Goal: Task Accomplishment & Management: Use online tool/utility

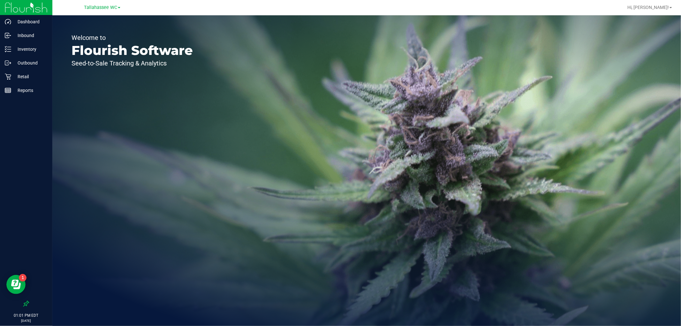
click at [111, 11] on div "Tallahassee WC" at bounding box center [102, 8] width 36 height 8
click at [111, 10] on link "Tallahassee WC" at bounding box center [102, 7] width 36 height 6
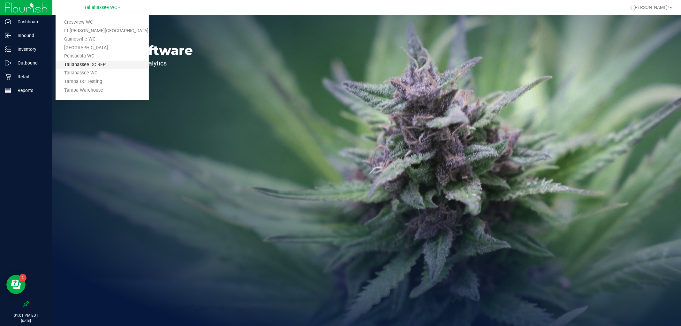
click at [117, 62] on link "Tallahassee DC REP" at bounding box center [102, 65] width 93 height 9
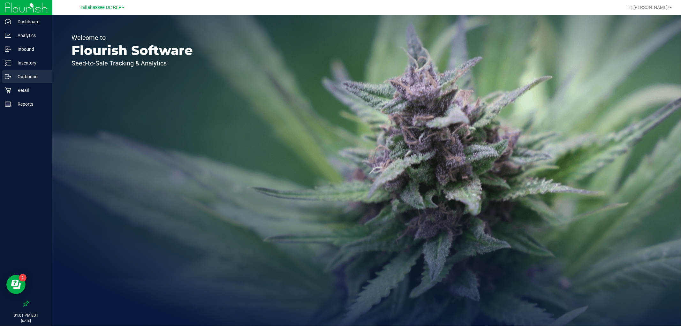
click at [30, 73] on p "Outbound" at bounding box center [30, 77] width 38 height 8
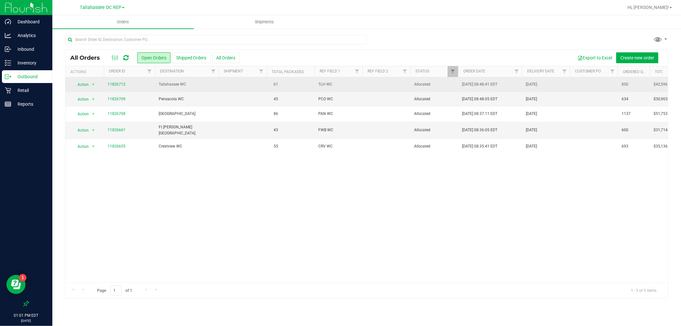
click at [170, 91] on td "Tallahassee WC" at bounding box center [187, 84] width 64 height 15
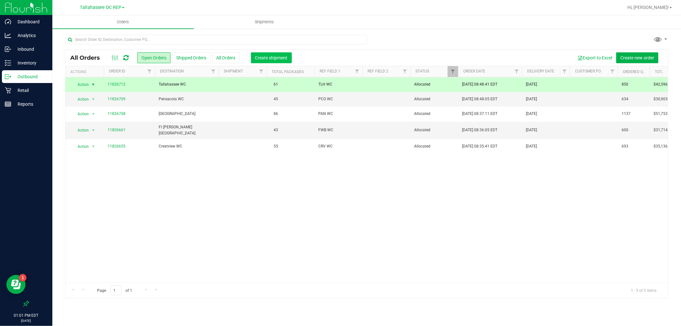
click at [286, 62] on button "Create shipment" at bounding box center [271, 57] width 41 height 11
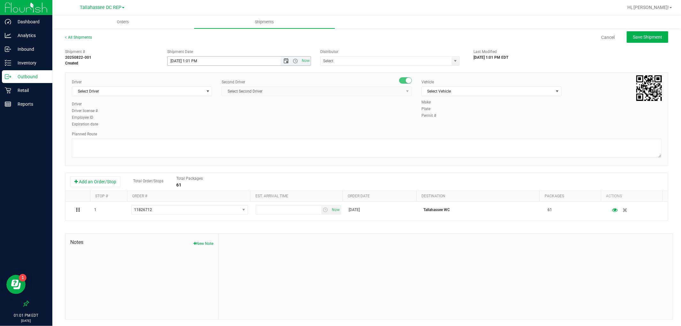
click at [281, 59] on span "Open the date view" at bounding box center [286, 60] width 11 height 5
click at [183, 134] on link "25" at bounding box center [181, 136] width 9 height 10
click at [295, 59] on span "Open the time view" at bounding box center [295, 60] width 5 height 5
click at [194, 128] on li "8:00 AM" at bounding box center [237, 132] width 141 height 8
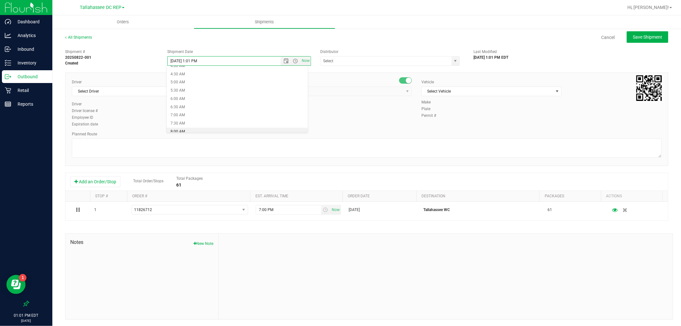
type input "[DATE] 8:00 AM"
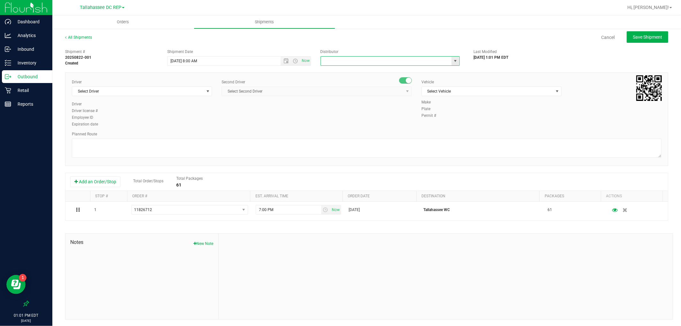
click at [343, 59] on input "text" at bounding box center [384, 60] width 127 height 9
click at [349, 72] on li "Tallahassee DC REP" at bounding box center [387, 72] width 137 height 10
type input "Tallahassee DC REP"
click at [121, 87] on span "Select Driver" at bounding box center [138, 91] width 132 height 9
click at [116, 118] on span "[PERSON_NAME] - 100005821" at bounding box center [102, 118] width 52 height 8
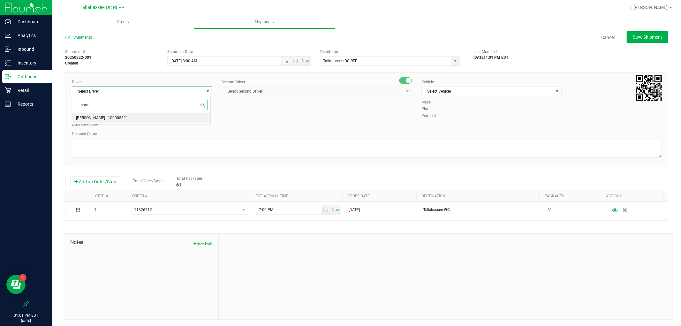
type input "sprat"
click at [311, 93] on span "Select Second Driver" at bounding box center [313, 91] width 182 height 9
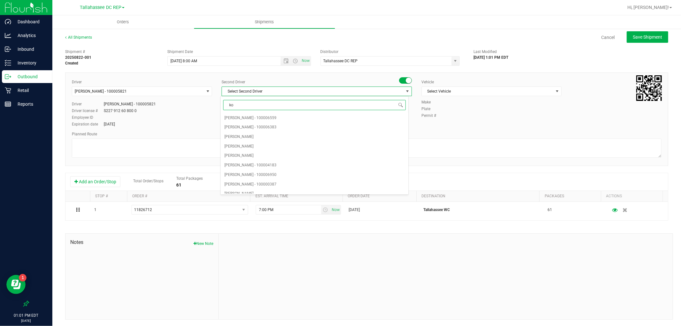
type input "kos"
click at [315, 116] on li "[PERSON_NAME] - 100007337" at bounding box center [315, 118] width 188 height 10
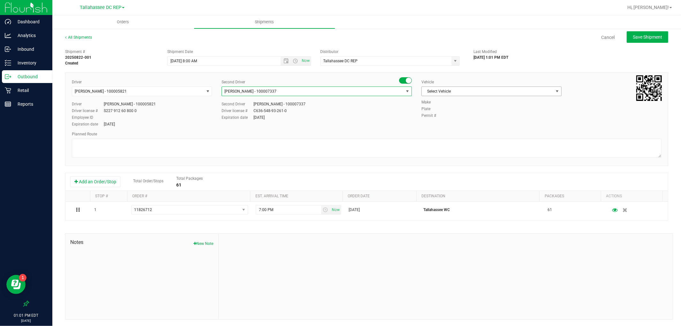
click at [466, 91] on span "Select Vehicle" at bounding box center [488, 91] width 132 height 9
click at [455, 109] on li "FL-SAVANA-01" at bounding box center [487, 106] width 138 height 10
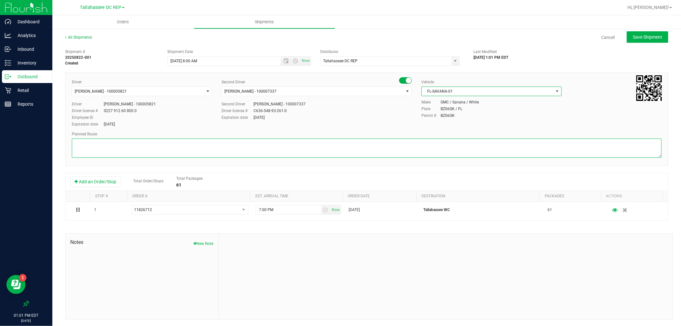
click at [275, 144] on textarea at bounding box center [367, 148] width 590 height 19
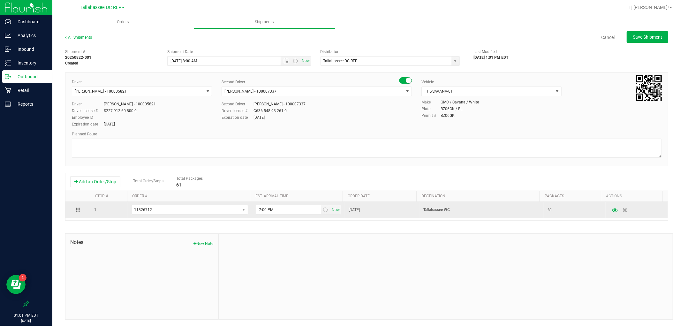
click at [438, 212] on p "Tallahassee WC" at bounding box center [481, 210] width 117 height 6
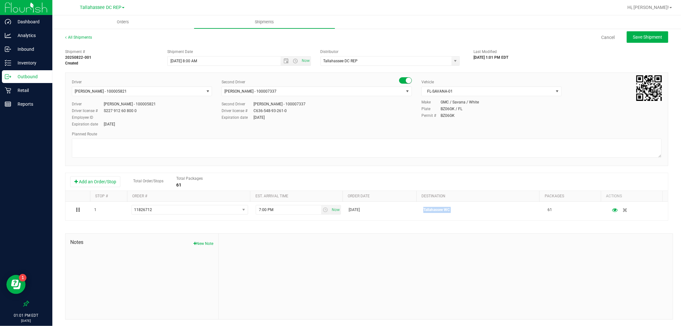
copy p "Tallahassee WC"
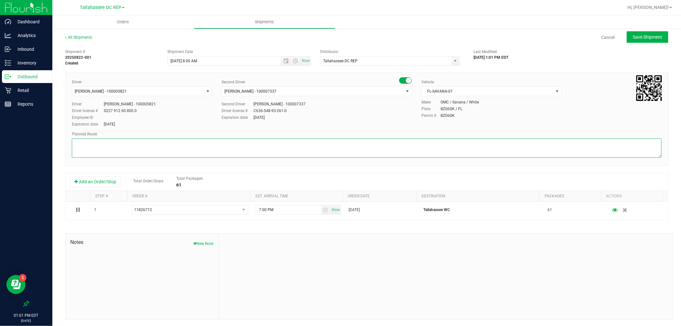
click at [177, 150] on textarea at bounding box center [367, 148] width 590 height 19
paste textarea "Tallahassee WC"
click at [84, 154] on textarea at bounding box center [367, 148] width 590 height 19
paste textarea "Panama First TLH WC - 8:15 AM PAN WC - 9:00 AM FWB WC - 11:00 AM CRV WC - 11:30…"
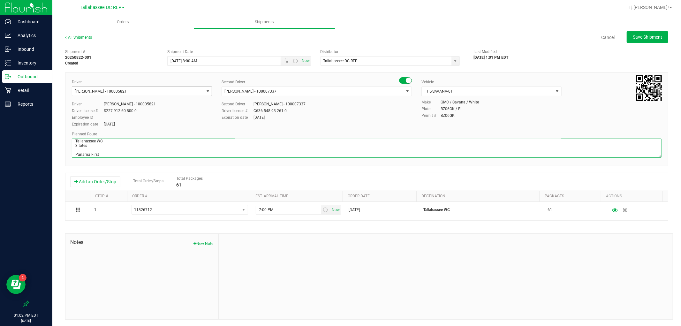
scroll to position [26, 0]
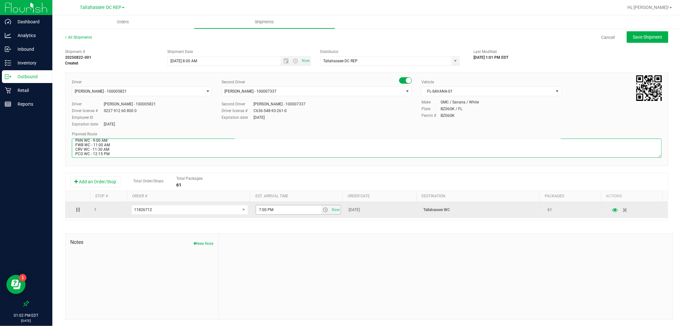
click at [323, 210] on span "select" at bounding box center [325, 209] width 5 height 5
type textarea "Tallahassee WC 3 totes Panama First TLH WC - 8:15 AM PAN WC - 9:00 AM FWB WC - …"
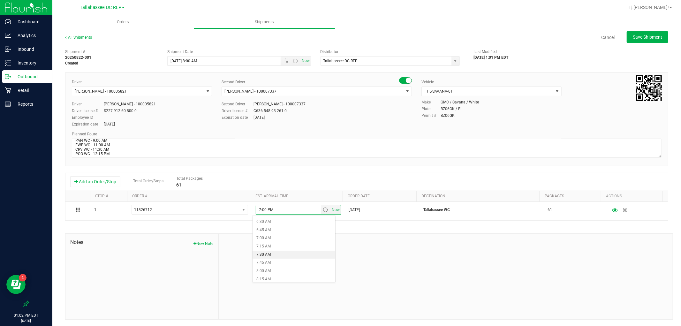
scroll to position [248, 0]
click at [269, 244] on li "8:15 AM" at bounding box center [293, 244] width 82 height 8
click at [631, 29] on div "All Shipments Cancel Save Shipment Shipment # 20250822-001 Created Shipment Dat…" at bounding box center [366, 177] width 628 height 298
click at [633, 35] on span "Save Shipment" at bounding box center [647, 36] width 29 height 5
type input "[DATE] 12:00 PM"
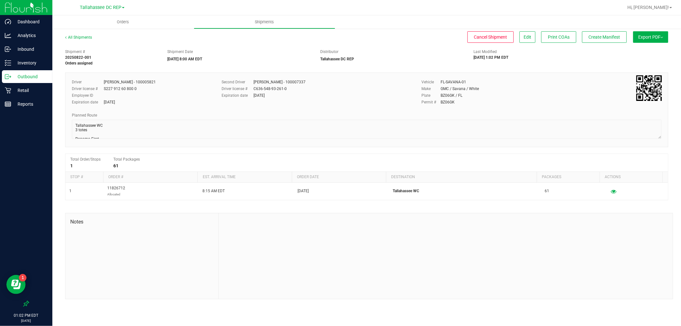
click at [662, 38] on button "Export PDF" at bounding box center [650, 36] width 35 height 11
click at [659, 52] on span "Manifest by Package ID" at bounding box center [641, 51] width 41 height 4
click at [43, 72] on div "Outbound" at bounding box center [27, 76] width 50 height 13
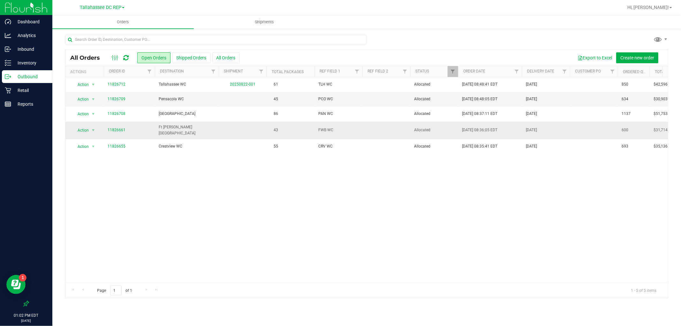
click at [177, 132] on span "Ft [PERSON_NAME][GEOGRAPHIC_DATA]" at bounding box center [187, 130] width 56 height 12
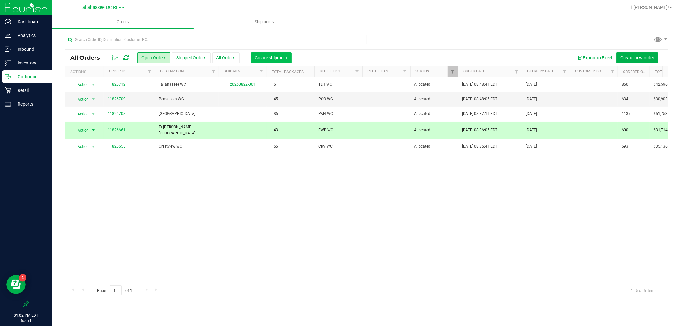
click at [262, 57] on span "Create shipment" at bounding box center [271, 57] width 33 height 5
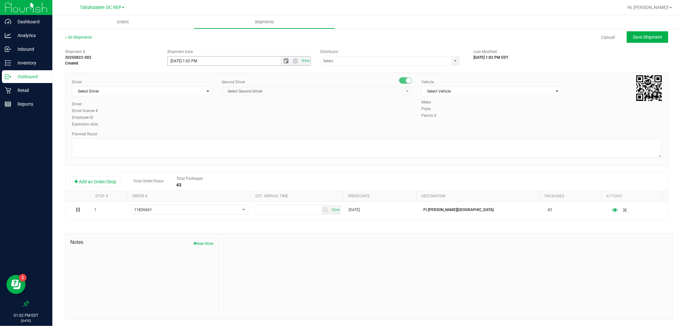
click at [285, 63] on span "Open the date view" at bounding box center [285, 60] width 5 height 5
click at [180, 135] on link "25" at bounding box center [181, 136] width 9 height 10
click at [293, 61] on span "Open the time view" at bounding box center [295, 60] width 5 height 5
click at [212, 129] on li "8:00 AM" at bounding box center [237, 132] width 141 height 8
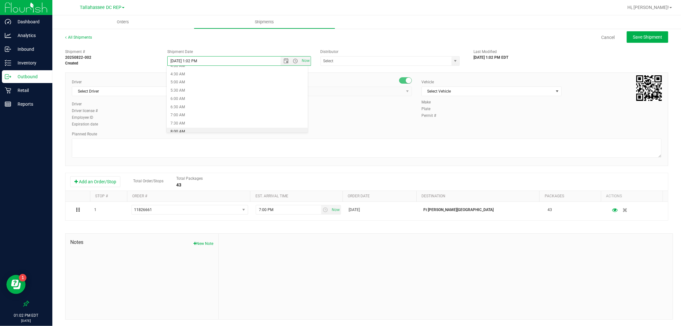
type input "[DATE] 8:00 AM"
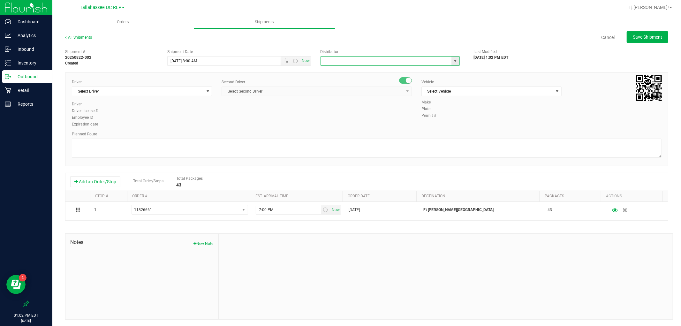
click at [390, 59] on input "text" at bounding box center [384, 60] width 127 height 9
click at [406, 76] on li "Tallahassee DC REP" at bounding box center [387, 72] width 137 height 10
type input "Tallahassee DC REP"
drag, startPoint x: 171, startPoint y: 92, endPoint x: 171, endPoint y: 88, distance: 3.3
click at [170, 91] on span "Select Driver" at bounding box center [138, 91] width 132 height 9
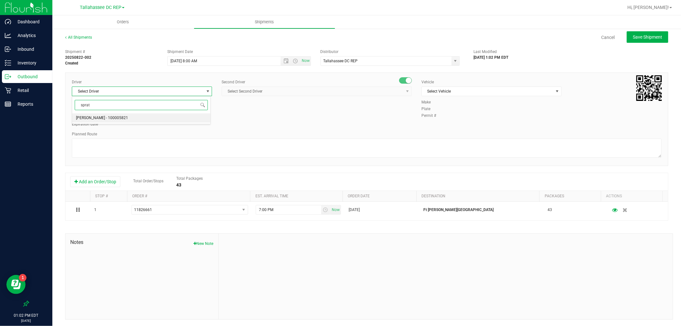
click at [138, 115] on li "[PERSON_NAME] - 100005821" at bounding box center [141, 118] width 138 height 10
type input "sprat"
click at [288, 87] on span "Select Second Driver" at bounding box center [313, 91] width 182 height 9
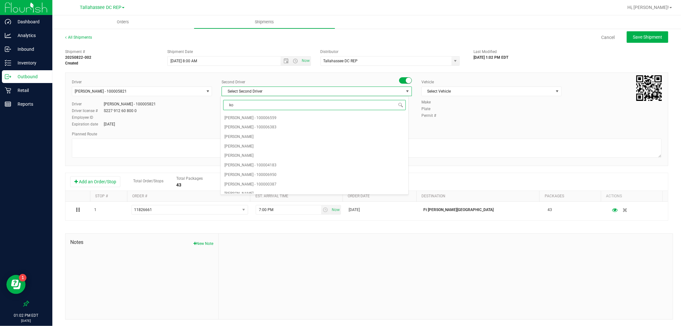
type input "kos"
click at [300, 116] on li "[PERSON_NAME] - 100007337" at bounding box center [315, 118] width 188 height 10
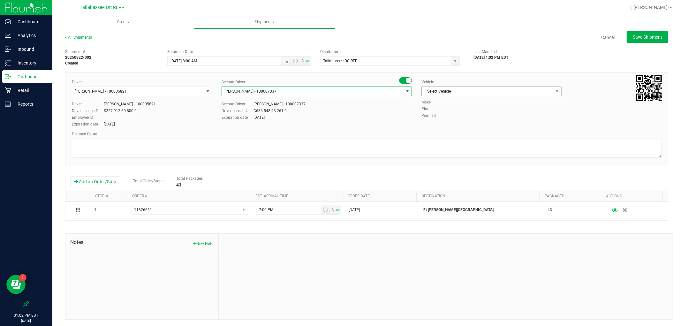
click at [433, 89] on span "Select Vehicle" at bounding box center [488, 91] width 132 height 9
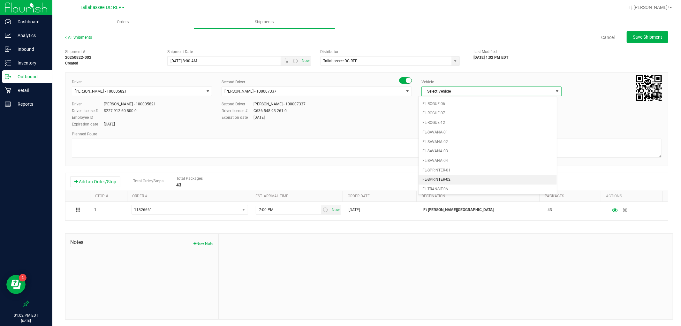
scroll to position [277, 0]
click at [453, 153] on li "FL-SAVANA-01" at bounding box center [487, 148] width 138 height 10
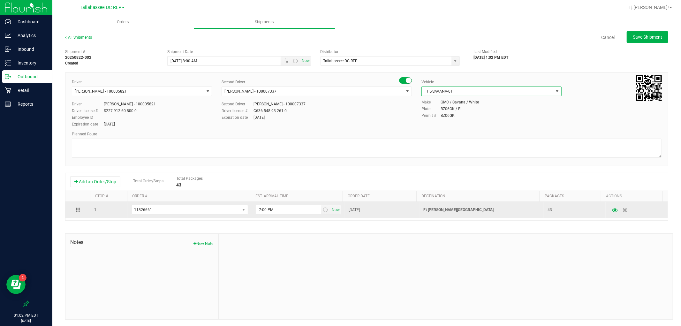
click at [446, 212] on p "Ft [PERSON_NAME][GEOGRAPHIC_DATA]" at bounding box center [481, 210] width 117 height 6
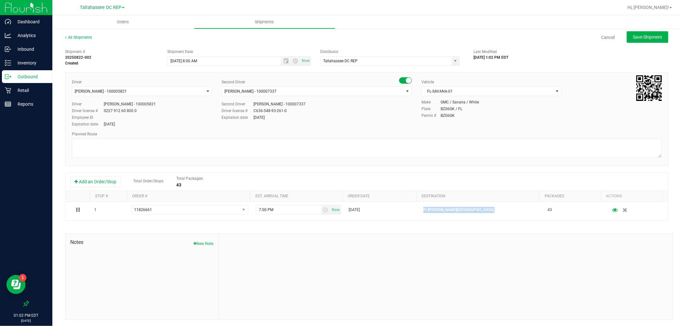
copy p "Ft [PERSON_NAME][GEOGRAPHIC_DATA]"
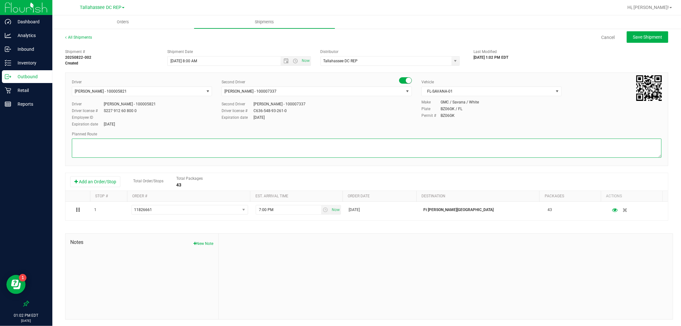
click at [224, 148] on textarea at bounding box center [367, 148] width 590 height 19
paste textarea "Ft [PERSON_NAME][GEOGRAPHIC_DATA]"
click at [111, 156] on textarea at bounding box center [367, 148] width 590 height 19
paste textarea "Panama First TLH WC - 8:15 AM PAN WC - 9:00 AM FWB WC - 11:00 AM CRV WC - 11:30…"
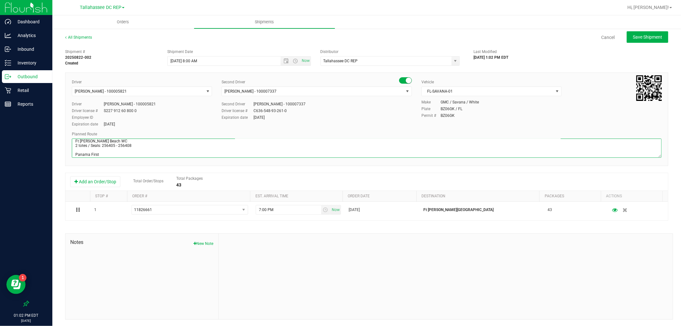
scroll to position [26, 0]
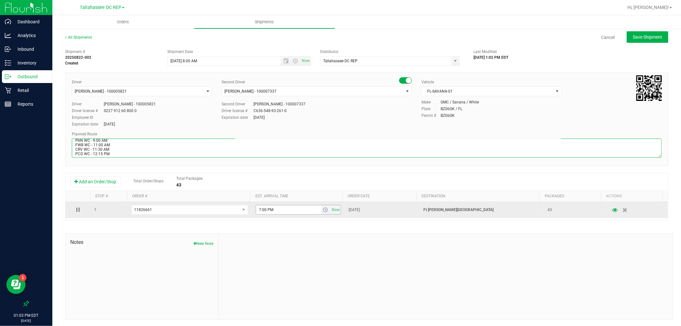
click at [323, 212] on span "select" at bounding box center [325, 209] width 5 height 5
type textarea "Ft [PERSON_NAME] Beach WC 2 totes / Seals: 256405 - 256408 Panama First TLH WC …"
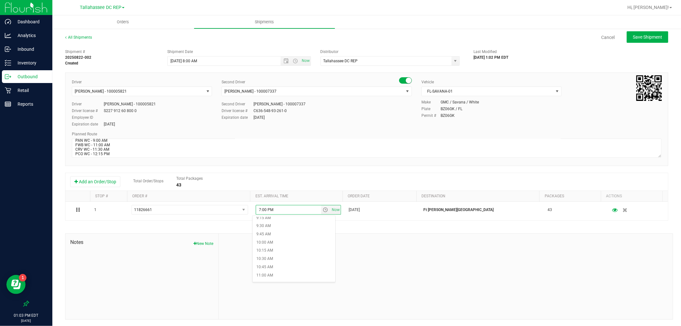
scroll to position [319, 0]
click at [287, 265] on li "11:00 AM" at bounding box center [293, 263] width 82 height 8
click at [649, 41] on button "Save Shipment" at bounding box center [647, 36] width 41 height 11
type input "[DATE] 12:00 PM"
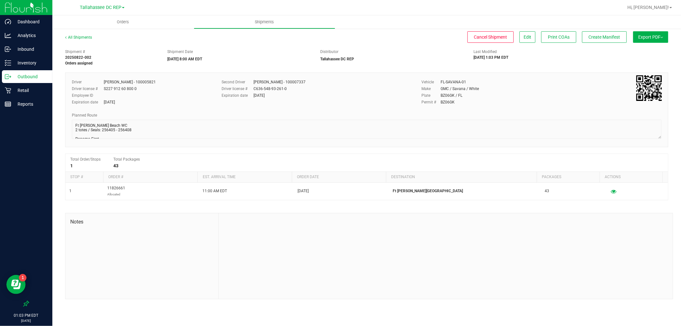
click at [636, 36] on button "Export PDF" at bounding box center [650, 36] width 35 height 11
click at [637, 49] on span "Manifest by Package ID" at bounding box center [641, 51] width 41 height 4
click at [31, 77] on p "Outbound" at bounding box center [30, 77] width 38 height 8
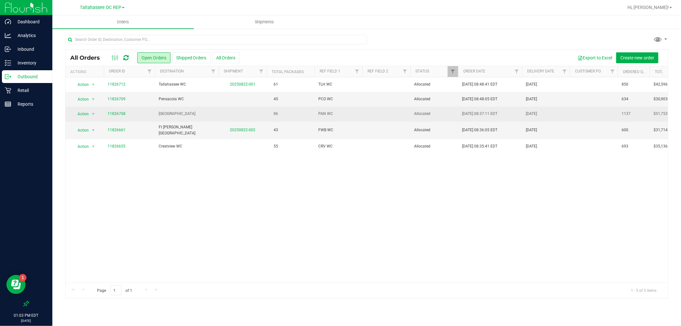
click at [179, 120] on td "[GEOGRAPHIC_DATA]" at bounding box center [187, 114] width 64 height 15
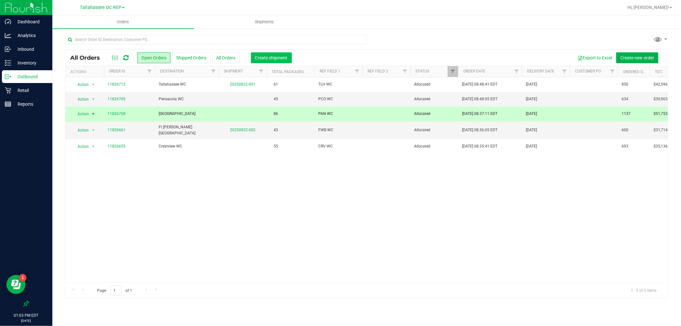
click at [268, 62] on button "Create shipment" at bounding box center [271, 57] width 41 height 11
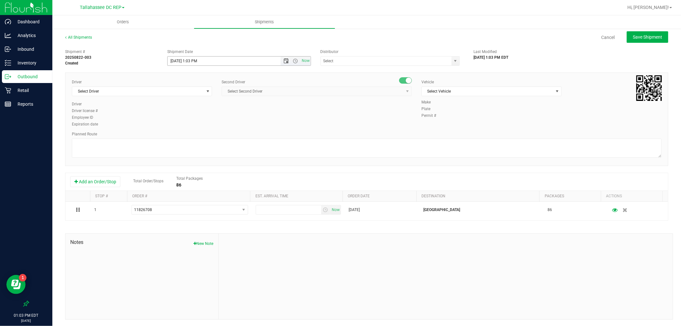
click at [283, 61] on span "Open the date view" at bounding box center [285, 60] width 5 height 5
click at [183, 132] on link "25" at bounding box center [181, 136] width 9 height 10
click at [294, 61] on span "Open the time view" at bounding box center [295, 60] width 5 height 5
click at [192, 129] on li "8:00 AM" at bounding box center [237, 132] width 141 height 8
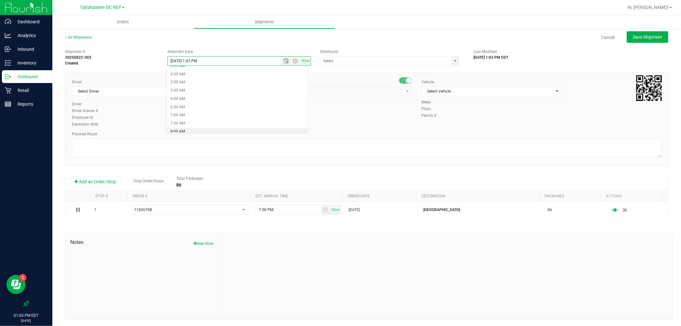
type input "[DATE] 8:00 AM"
click at [370, 63] on input "text" at bounding box center [384, 60] width 127 height 9
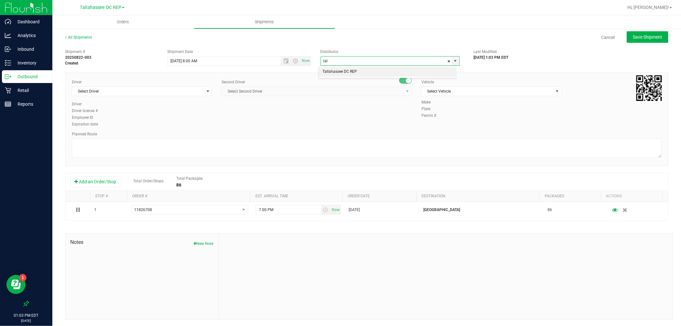
click at [355, 72] on li "Tallahassee DC REP" at bounding box center [387, 72] width 137 height 10
type input "Tallahassee DC REP"
click at [169, 89] on span "Select Driver" at bounding box center [138, 91] width 132 height 9
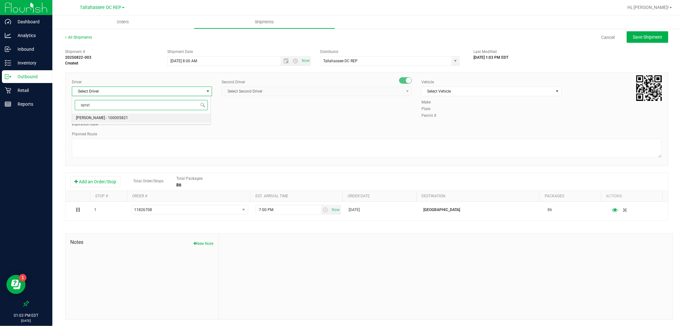
click at [155, 113] on div "sprat Select Driver [PERSON_NAME] - 100005821 No data found." at bounding box center [141, 110] width 139 height 28
click at [155, 116] on li "[PERSON_NAME] - 100005821" at bounding box center [141, 118] width 138 height 10
type input "sprat"
click at [348, 89] on span "Select Second Driver" at bounding box center [313, 91] width 182 height 9
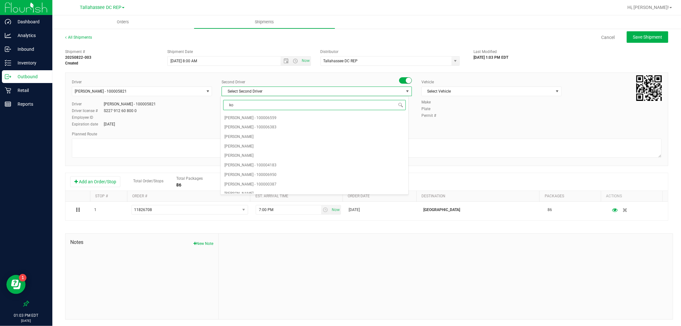
type input "kos"
click at [338, 119] on li "[PERSON_NAME] - 100007337" at bounding box center [315, 118] width 188 height 10
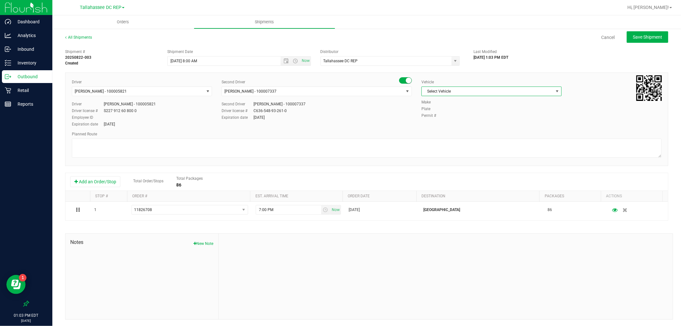
click at [428, 95] on span "Select Vehicle" at bounding box center [488, 91] width 132 height 9
click at [454, 117] on li "FL-SAVANA-01" at bounding box center [487, 113] width 138 height 10
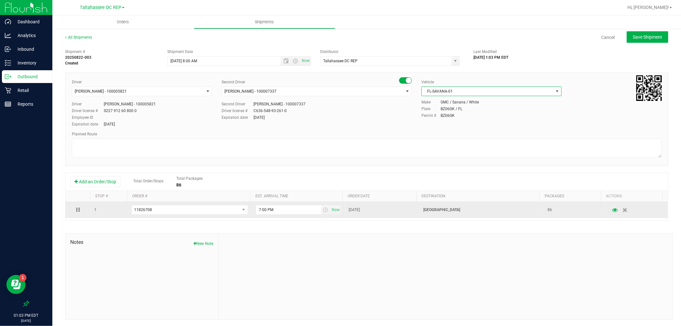
click at [438, 210] on p "[GEOGRAPHIC_DATA]" at bounding box center [481, 210] width 117 height 6
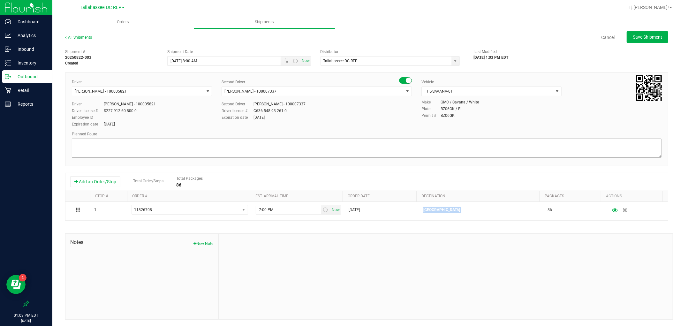
copy p "[GEOGRAPHIC_DATA]"
click at [117, 145] on textarea at bounding box center [367, 148] width 590 height 19
paste textarea "[GEOGRAPHIC_DATA]"
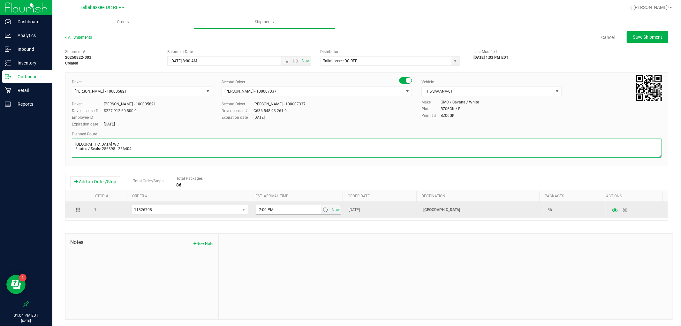
click at [323, 212] on span "select" at bounding box center [325, 209] width 5 height 5
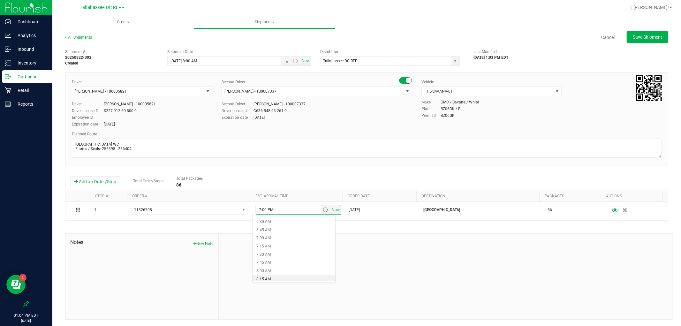
scroll to position [248, 0]
click at [275, 269] on li "9:00 AM" at bounding box center [293, 268] width 82 height 8
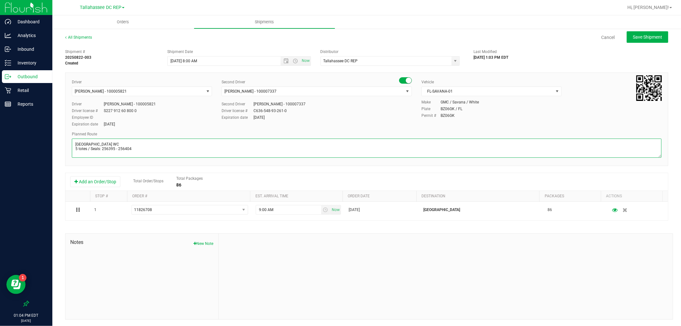
click at [187, 150] on textarea at bounding box center [367, 148] width 590 height 19
click at [117, 155] on textarea at bounding box center [367, 148] width 590 height 19
paste textarea "Panama First TLH WC - 8:15 AM PAN WC - 9:00 AM FWB WC - 11:00 AM CRV WC - 11:30…"
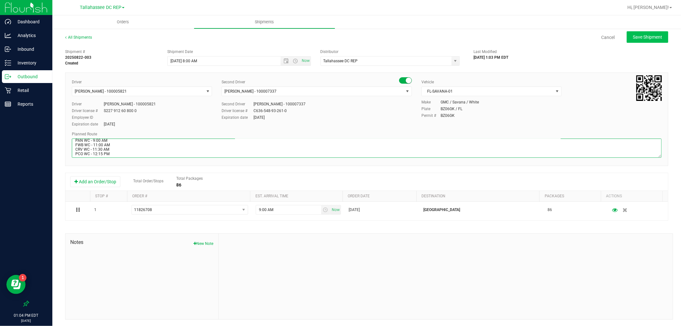
type textarea "[GEOGRAPHIC_DATA] WC 5 totes / Seals: 256395 - 256404 Panama First TLH WC - 8:1…"
click at [635, 39] on span "Save Shipment" at bounding box center [647, 36] width 29 height 5
type input "[DATE] 12:00 PM"
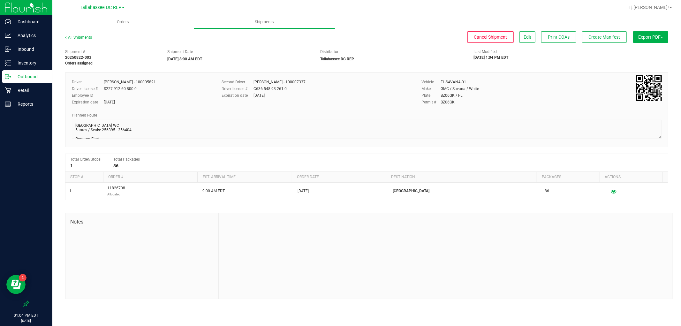
click at [641, 37] on button "Export PDF" at bounding box center [650, 36] width 35 height 11
click at [641, 47] on li "Manifest by Package ID" at bounding box center [648, 51] width 64 height 10
click at [20, 78] on p "Outbound" at bounding box center [30, 77] width 38 height 8
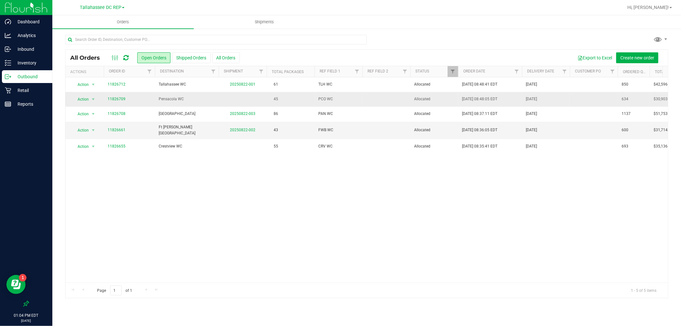
click at [202, 105] on td "Pensacola WC" at bounding box center [187, 99] width 64 height 15
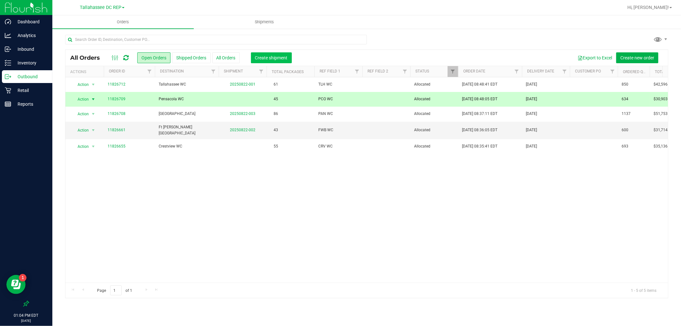
click at [278, 55] on span "Create shipment" at bounding box center [271, 57] width 33 height 5
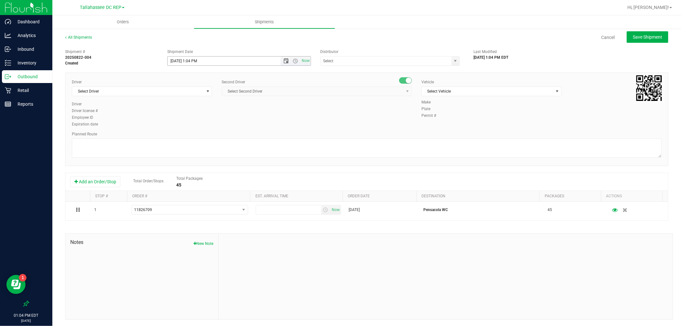
click at [286, 62] on span "Open the date view" at bounding box center [285, 60] width 5 height 5
click at [178, 137] on link "25" at bounding box center [181, 136] width 9 height 10
click at [283, 60] on span "Open the date view" at bounding box center [285, 60] width 5 height 5
click at [283, 61] on span "Open the date view" at bounding box center [285, 60] width 5 height 5
click at [293, 62] on span "Open the time view" at bounding box center [295, 60] width 5 height 5
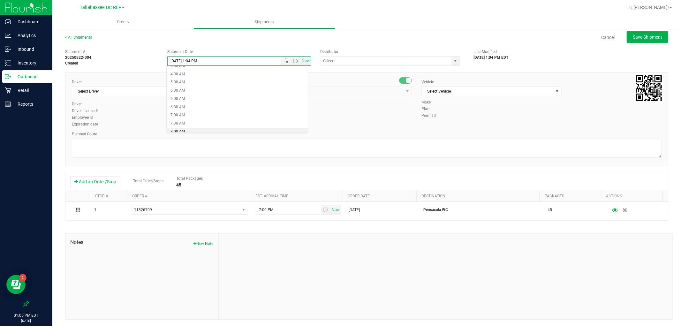
click at [197, 130] on li "8:00 AM" at bounding box center [237, 132] width 141 height 8
type input "[DATE] 8:00 AM"
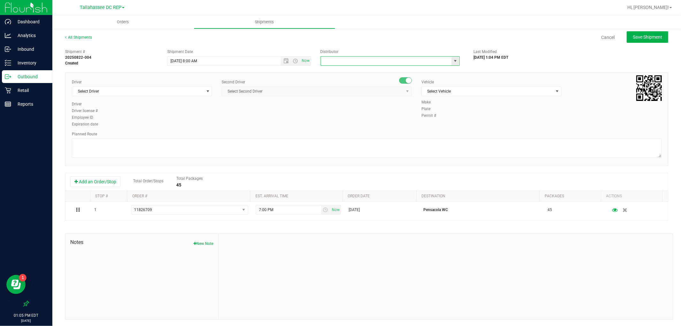
click at [403, 63] on input "text" at bounding box center [384, 60] width 127 height 9
click at [397, 68] on li "Tallahassee DC REP" at bounding box center [387, 72] width 137 height 10
type input "Tallahassee DC REP"
click at [142, 88] on span "Select Driver" at bounding box center [138, 91] width 132 height 9
click at [128, 118] on li "[PERSON_NAME] - 100005821" at bounding box center [141, 118] width 138 height 10
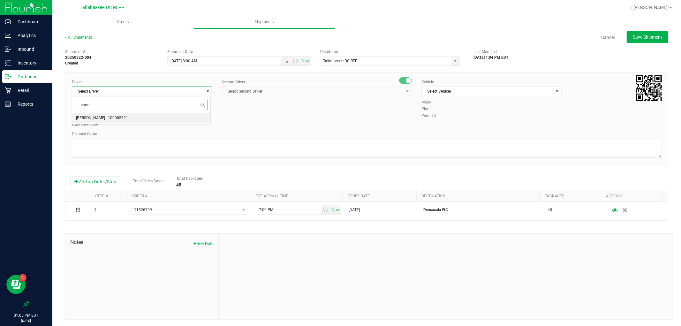
type input "sprat"
click at [313, 90] on span "Select Second Driver" at bounding box center [313, 91] width 182 height 9
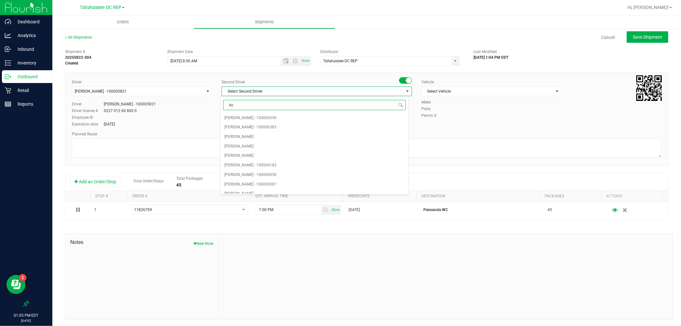
type input "kos"
click at [296, 114] on li "[PERSON_NAME] - 100007337" at bounding box center [315, 118] width 188 height 10
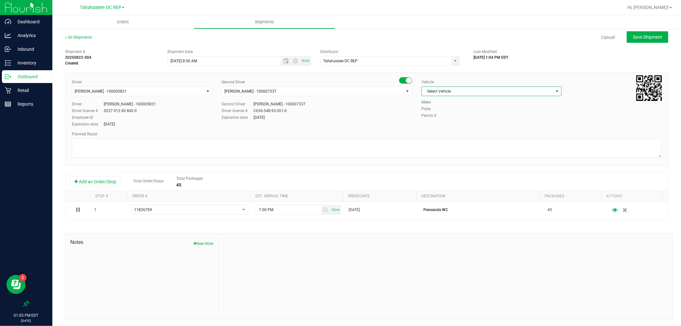
click at [432, 89] on span "Select Vehicle" at bounding box center [488, 91] width 132 height 9
click at [450, 113] on li "FL-SAVANA-01" at bounding box center [487, 113] width 138 height 10
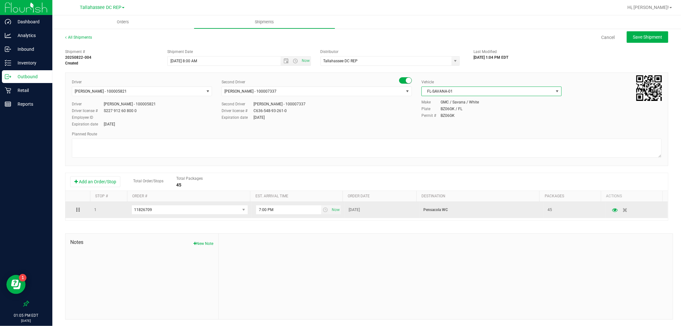
click at [444, 212] on p "Pensacola WC" at bounding box center [481, 210] width 117 height 6
click at [443, 212] on p "Pensacola WC" at bounding box center [481, 210] width 117 height 6
click at [439, 210] on p "Pensacola WC" at bounding box center [481, 210] width 117 height 6
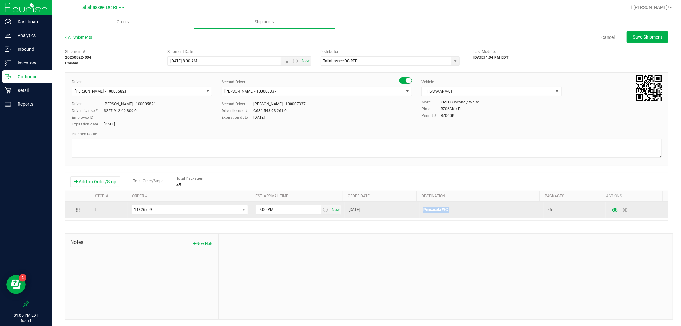
click at [439, 210] on p "Pensacola WC" at bounding box center [481, 210] width 117 height 6
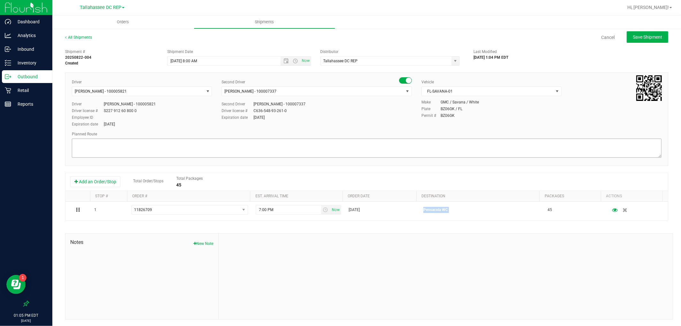
copy p "Pensacola WC"
click at [160, 142] on textarea at bounding box center [367, 148] width 590 height 19
paste textarea "Pensacola WC"
drag, startPoint x: 136, startPoint y: 152, endPoint x: 138, endPoint y: 148, distance: 4.6
click at [136, 152] on textarea at bounding box center [367, 148] width 590 height 19
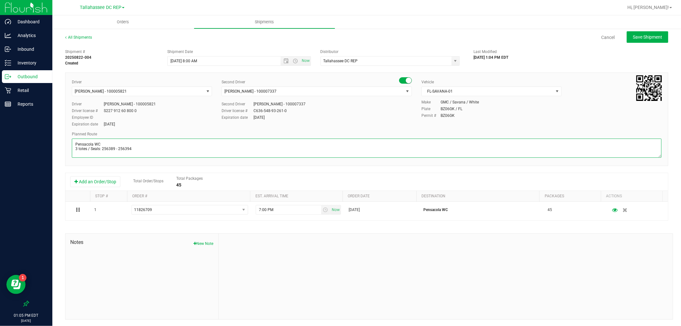
paste textarea "Panama First TLH WC - 8:15 AM PAN WC - 9:00 AM FWB WC - 11:00 AM CRV WC - 11:30…"
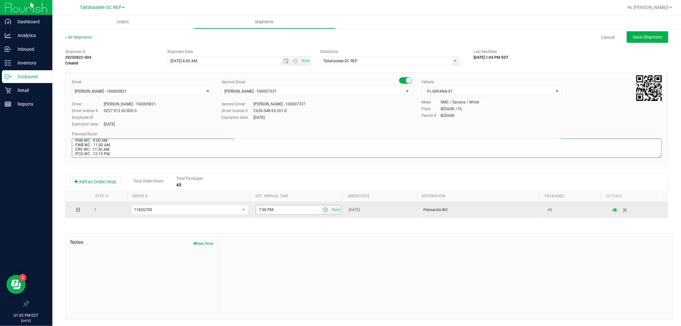
click at [323, 208] on span "select" at bounding box center [325, 209] width 5 height 5
type textarea "Pensacola WC 3 totes / Seals: 256389 - 256394 Panama First TLH WC - 8:15 AM PAN…"
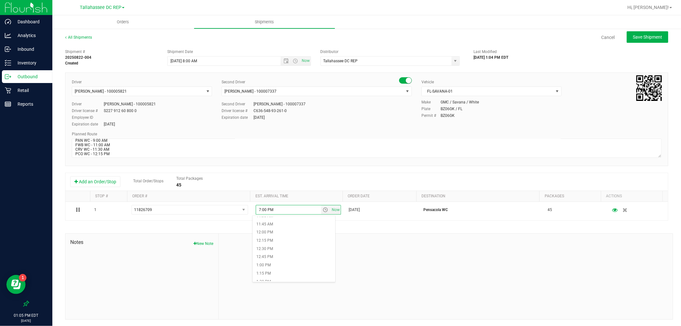
scroll to position [390, 0]
click at [281, 235] on li "12:15 PM" at bounding box center [293, 233] width 82 height 8
click at [633, 41] on button "Save Shipment" at bounding box center [647, 36] width 41 height 11
type input "[DATE] 12:00 PM"
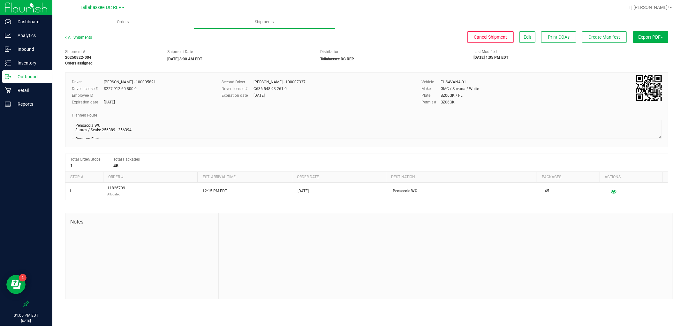
click at [646, 34] on button "Export PDF" at bounding box center [650, 36] width 35 height 11
click at [647, 46] on ul "Manifest by Package ID Manifest by Lot NY Manifest Standard [US_STATE] Trip Tic…" at bounding box center [648, 55] width 64 height 25
click at [647, 49] on span "Manifest by Package ID" at bounding box center [641, 51] width 41 height 4
click at [29, 78] on p "Outbound" at bounding box center [30, 77] width 38 height 8
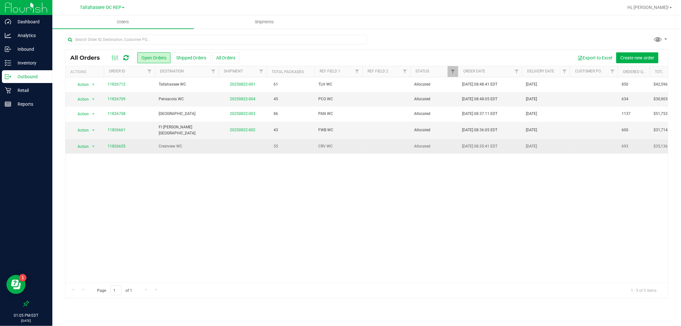
click at [193, 149] on td "Crestview WC" at bounding box center [187, 146] width 64 height 14
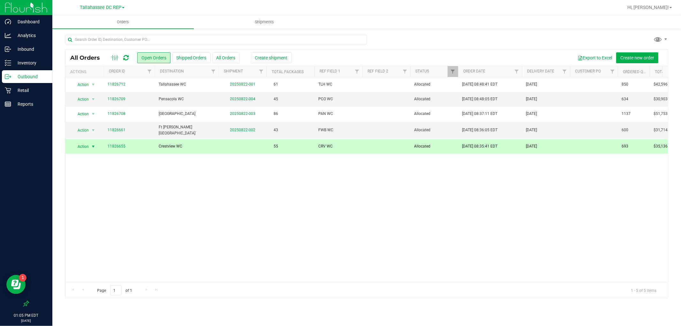
click at [273, 52] on div "All Orders Open Orders Shipped Orders All Orders Create shipment Export to Exce…" at bounding box center [366, 58] width 602 height 16
click at [271, 58] on span "Create shipment" at bounding box center [271, 57] width 33 height 5
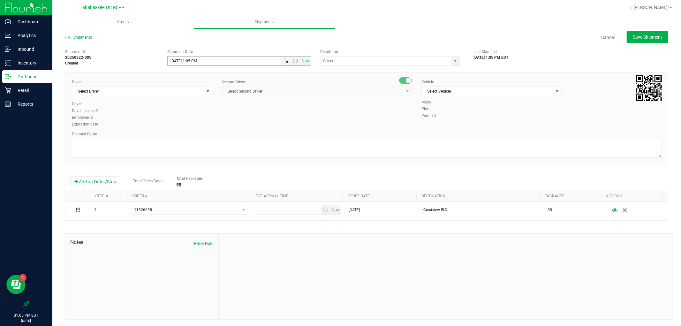
click at [285, 60] on span "Open the date view" at bounding box center [285, 60] width 5 height 5
click at [184, 136] on link "25" at bounding box center [181, 136] width 9 height 10
click at [292, 65] on span "Now" at bounding box center [296, 60] width 30 height 9
click at [293, 59] on span "Open the time view" at bounding box center [295, 60] width 5 height 5
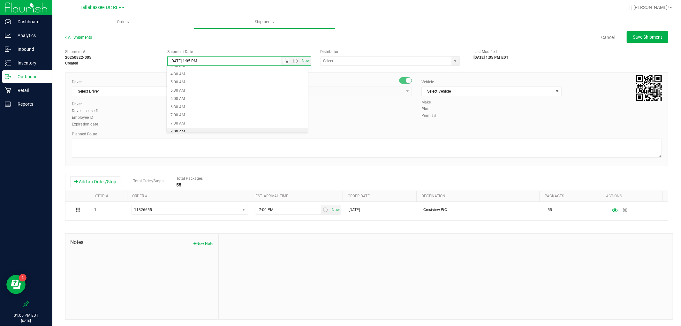
click at [208, 130] on li "8:00 AM" at bounding box center [237, 132] width 141 height 8
type input "[DATE] 8:00 AM"
click at [383, 61] on input "text" at bounding box center [384, 60] width 127 height 9
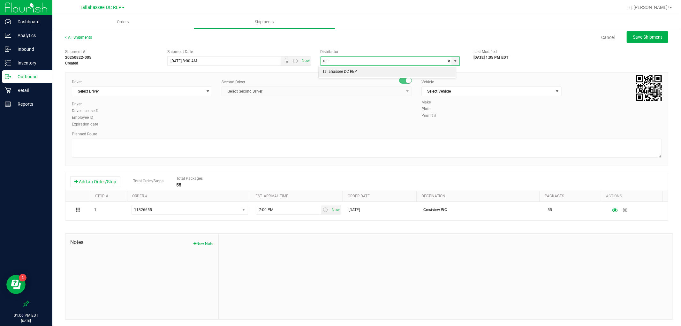
click at [375, 72] on li "Tallahassee DC REP" at bounding box center [387, 72] width 137 height 10
type input "Tallahassee DC REP"
click at [135, 88] on span "Select Driver" at bounding box center [138, 91] width 132 height 9
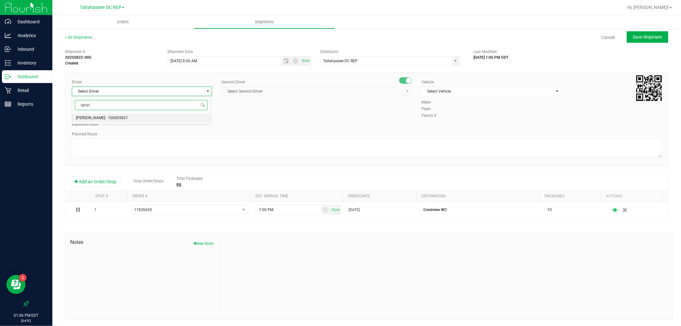
click at [131, 116] on li "[PERSON_NAME] - 100005821" at bounding box center [141, 118] width 138 height 10
type input "sprat"
click at [246, 91] on span "Select Second Driver" at bounding box center [313, 91] width 182 height 9
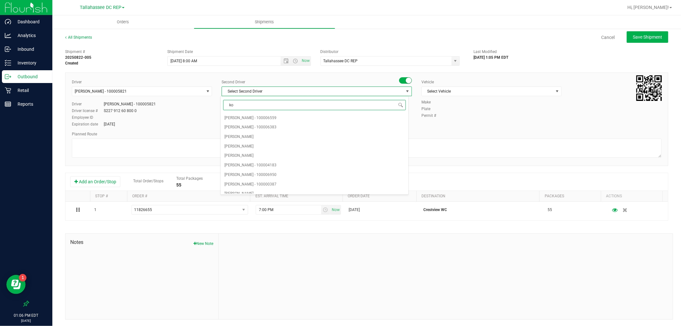
type input "kos"
click at [294, 118] on li "[PERSON_NAME] - 100007337" at bounding box center [315, 118] width 188 height 10
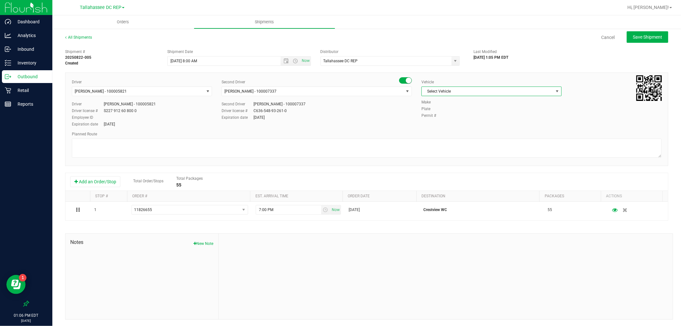
click at [446, 91] on span "Select Vehicle" at bounding box center [488, 91] width 132 height 9
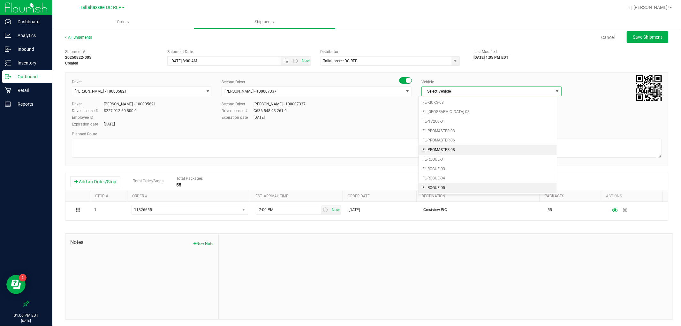
scroll to position [277, 0]
click at [458, 150] on li "FL-SAVANA-01" at bounding box center [487, 148] width 138 height 10
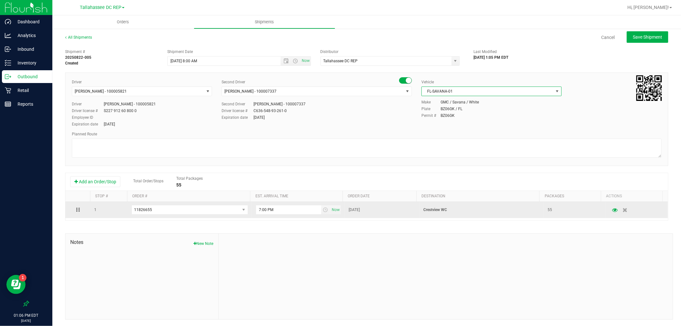
click at [429, 213] on p "Crestview WC" at bounding box center [481, 210] width 117 height 6
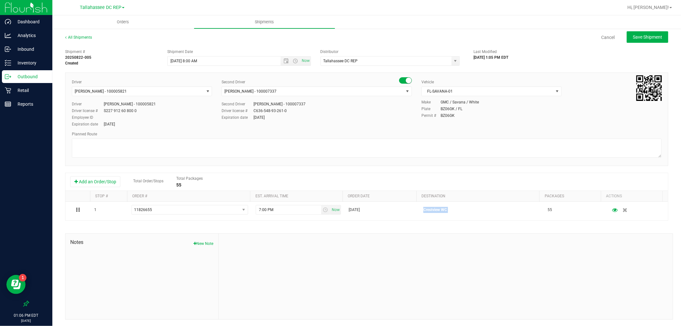
copy p "Crestview WC"
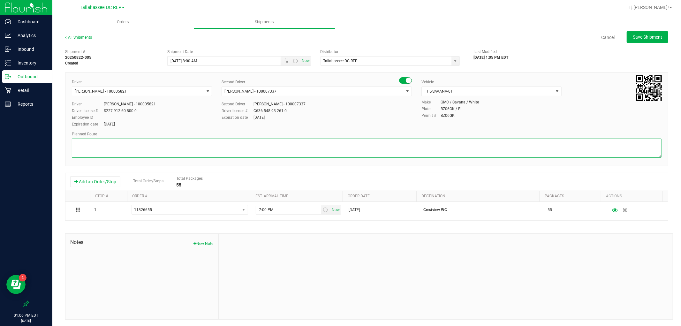
click at [199, 146] on textarea at bounding box center [367, 148] width 590 height 19
paste textarea "Crestview WC"
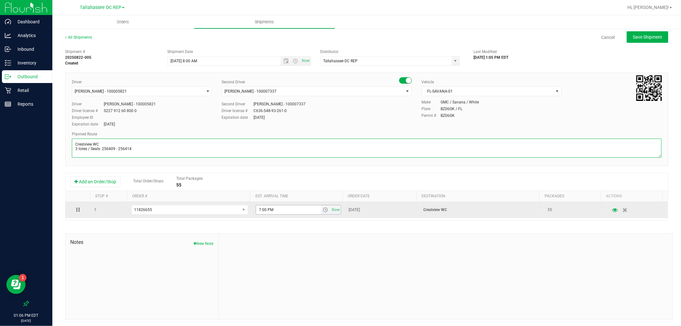
click at [321, 208] on span "select" at bounding box center [325, 209] width 9 height 9
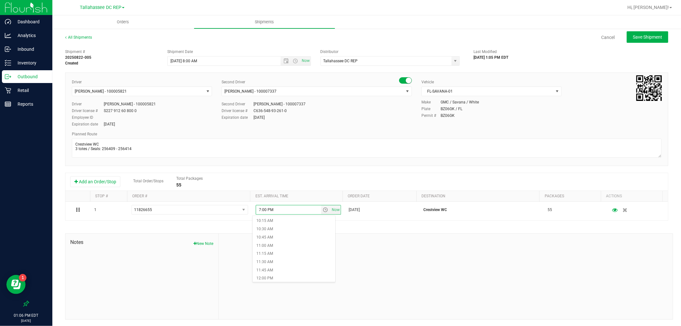
scroll to position [355, 0]
click at [288, 246] on li "11:30 AM" at bounding box center [293, 244] width 82 height 8
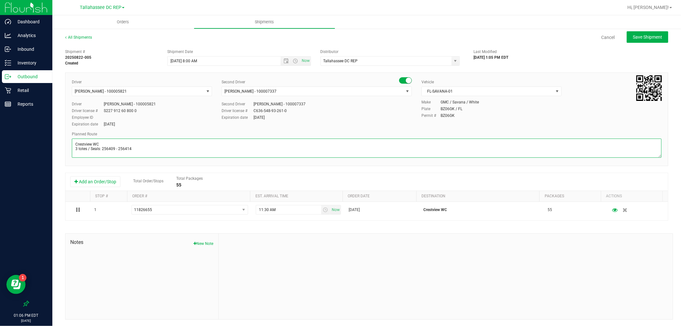
click at [154, 155] on textarea at bounding box center [367, 148] width 590 height 19
paste textarea "Panama First TLH WC - 8:15 AM PAN WC - 9:00 AM FWB WC - 11:00 AM CRV WC - 11:30…"
type textarea "Crestview WC 3 totes / Seals: 256409 - 256414 Panama First TLH WC - 8:15 AM PAN…"
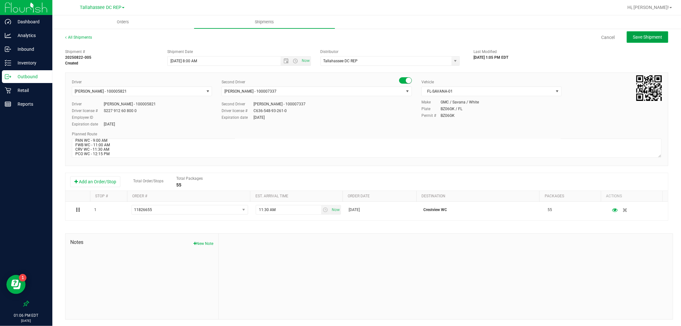
click at [634, 40] on button "Save Shipment" at bounding box center [647, 36] width 41 height 11
type input "[DATE] 12:00 PM"
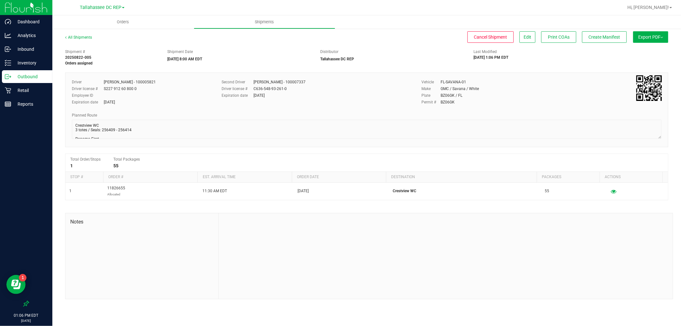
click at [669, 39] on div "All Shipments Cancel Shipment Edit Print COAs Create Manifest Export PDF Manife…" at bounding box center [366, 166] width 628 height 277
click at [663, 39] on button "Export PDF" at bounding box center [650, 36] width 35 height 11
click at [659, 49] on span "Manifest by Package ID" at bounding box center [641, 51] width 41 height 4
click at [620, 33] on button "Create Manifest" at bounding box center [604, 36] width 45 height 11
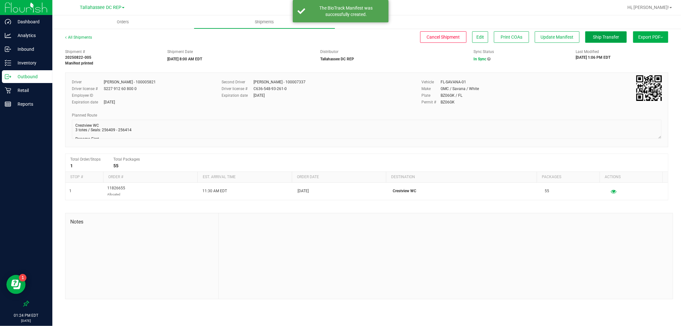
click at [603, 36] on span "Ship Transfer" at bounding box center [606, 36] width 26 height 5
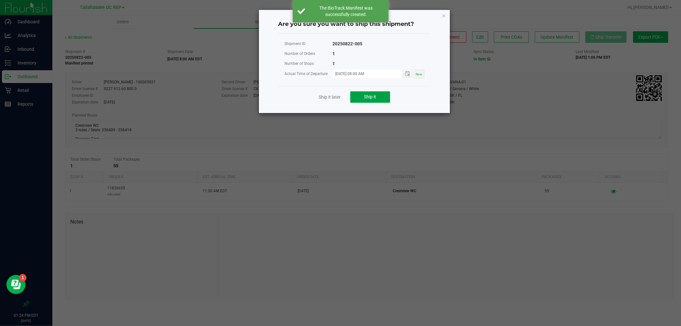
click at [350, 93] on button "Ship it" at bounding box center [370, 96] width 40 height 11
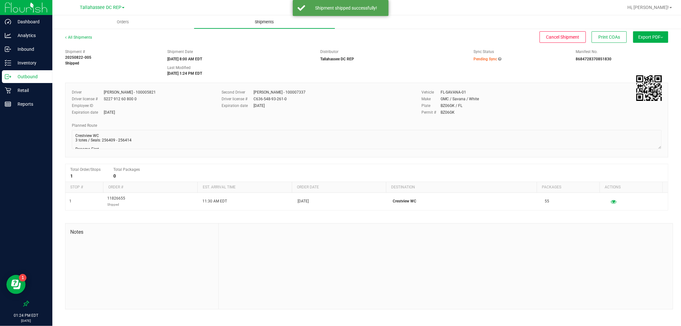
click at [273, 21] on span "Shipments" at bounding box center [264, 22] width 36 height 6
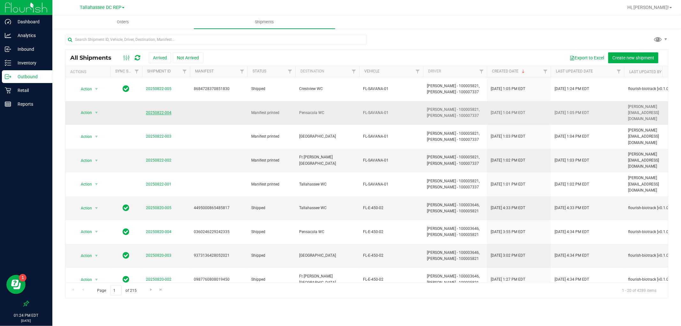
click at [155, 110] on link "20250822-004" at bounding box center [159, 112] width 26 height 4
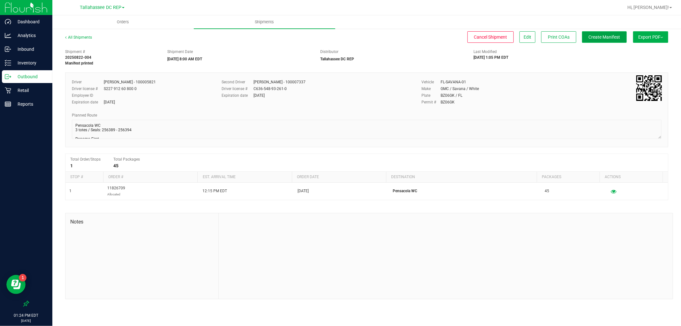
click at [589, 36] on span "Create Manifest" at bounding box center [605, 36] width 32 height 5
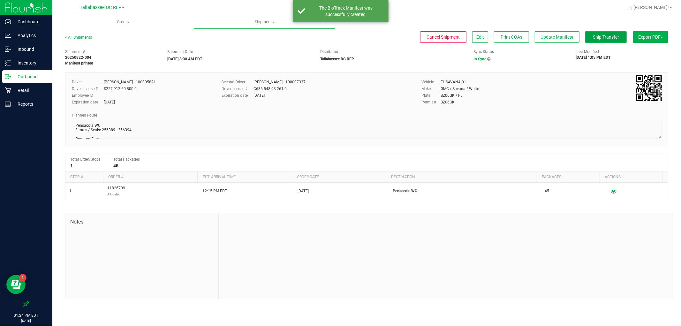
click at [612, 33] on button "Ship Transfer" at bounding box center [605, 36] width 41 height 11
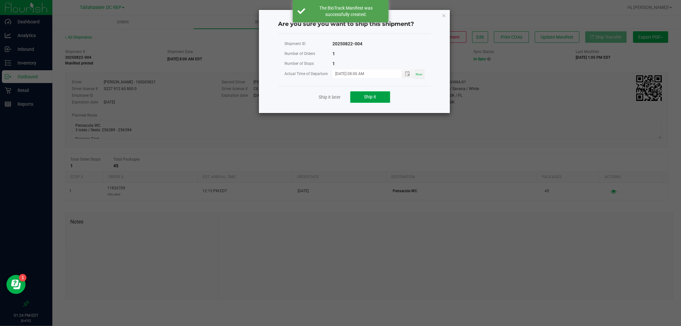
click at [371, 94] on span "Ship it" at bounding box center [370, 96] width 12 height 5
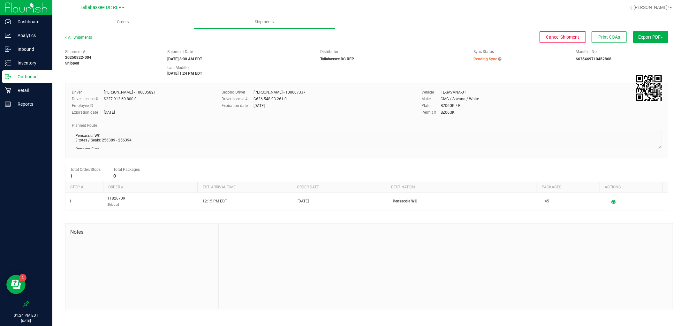
click at [84, 37] on link "All Shipments" at bounding box center [78, 37] width 27 height 4
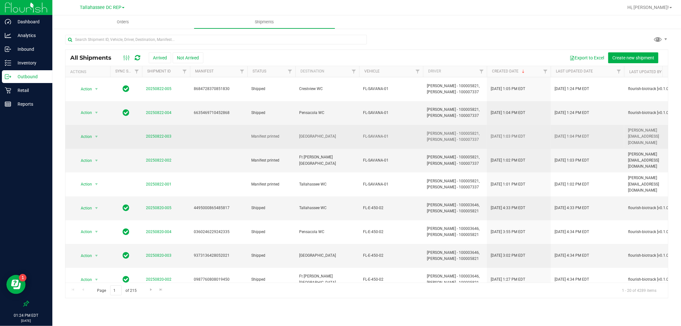
click at [164, 133] on span "20250822-003" at bounding box center [159, 136] width 26 height 6
click at [164, 134] on link "20250822-003" at bounding box center [159, 136] width 26 height 4
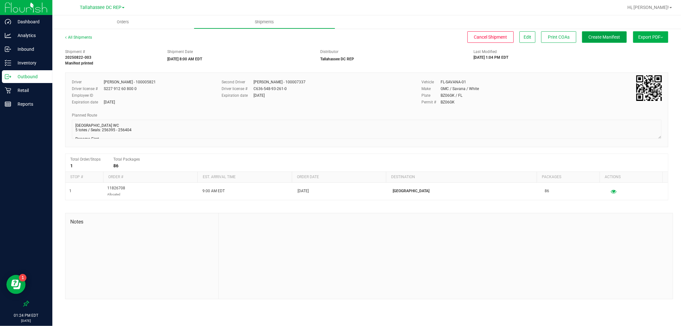
click at [592, 37] on span "Create Manifest" at bounding box center [605, 36] width 32 height 5
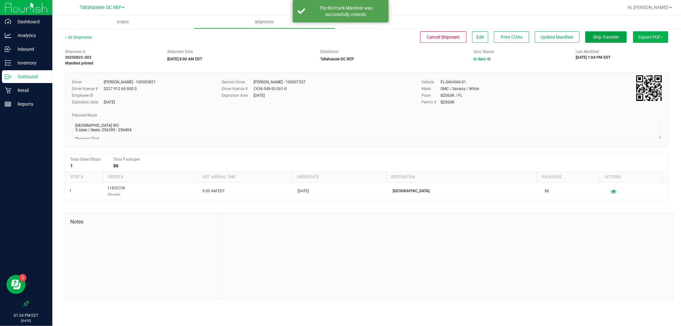
click at [599, 37] on span "Ship Transfer" at bounding box center [606, 36] width 26 height 5
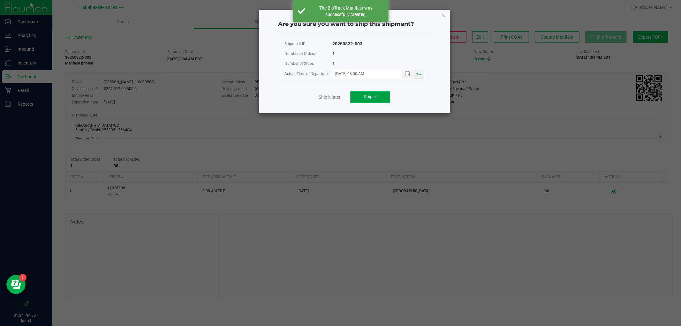
click at [367, 97] on span "Ship it" at bounding box center [370, 96] width 12 height 5
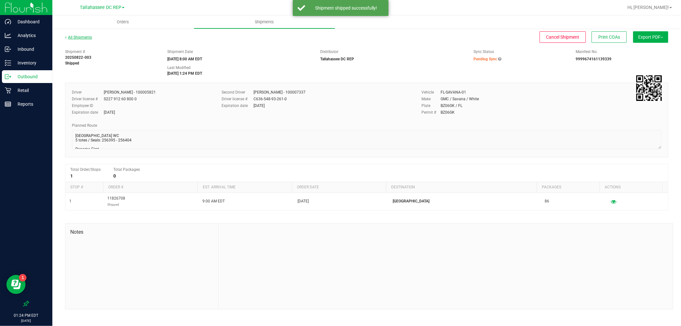
click at [78, 36] on link "All Shipments" at bounding box center [78, 37] width 27 height 4
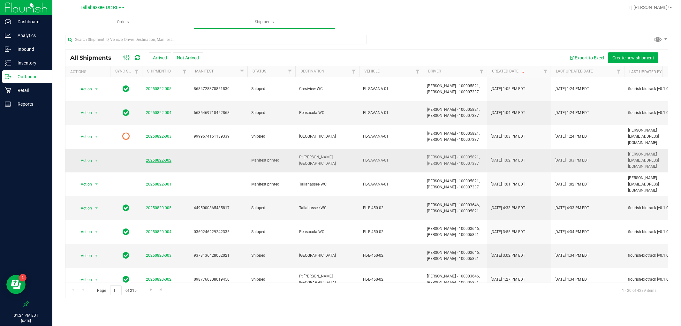
click at [159, 158] on link "20250822-002" at bounding box center [159, 160] width 26 height 4
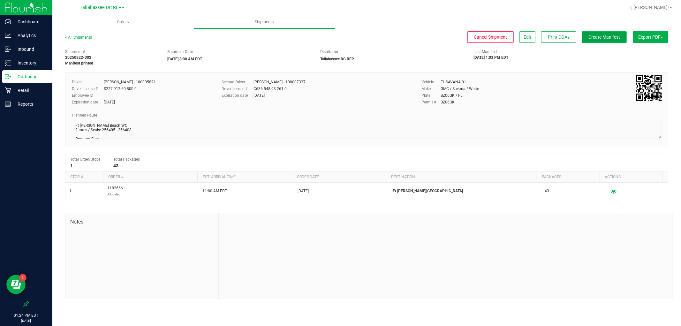
click at [599, 37] on span "Create Manifest" at bounding box center [605, 36] width 32 height 5
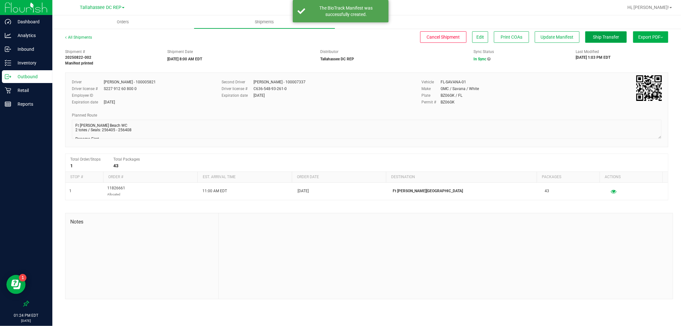
click at [615, 39] on span "Ship Transfer" at bounding box center [606, 36] width 26 height 5
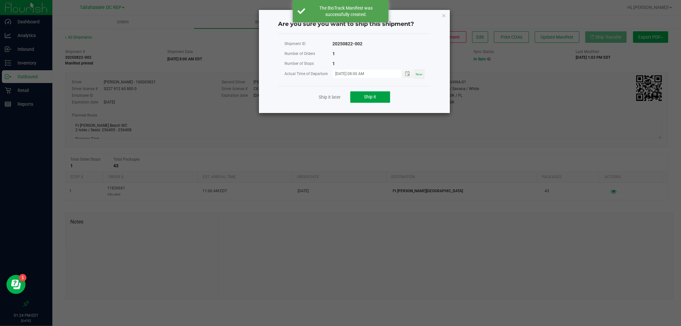
click at [356, 101] on button "Ship it" at bounding box center [370, 96] width 40 height 11
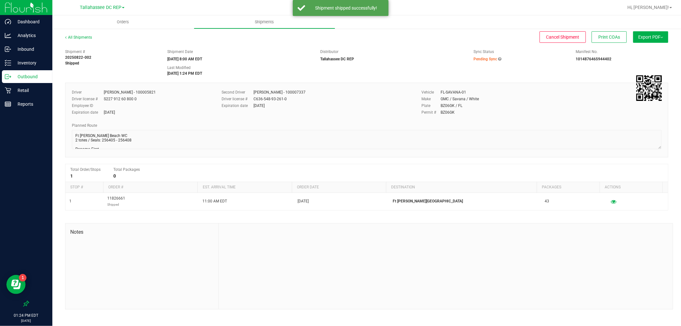
click at [46, 74] on p "Outbound" at bounding box center [30, 77] width 38 height 8
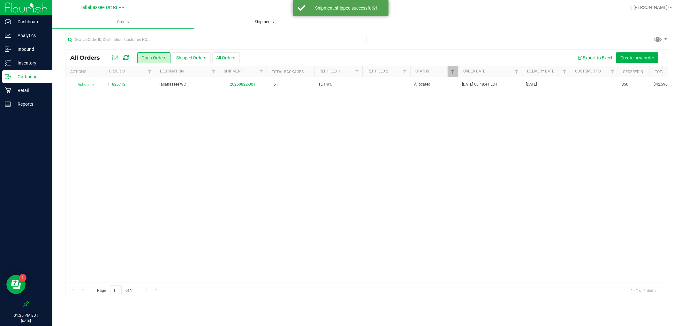
click at [275, 20] on span "Shipments" at bounding box center [264, 22] width 36 height 6
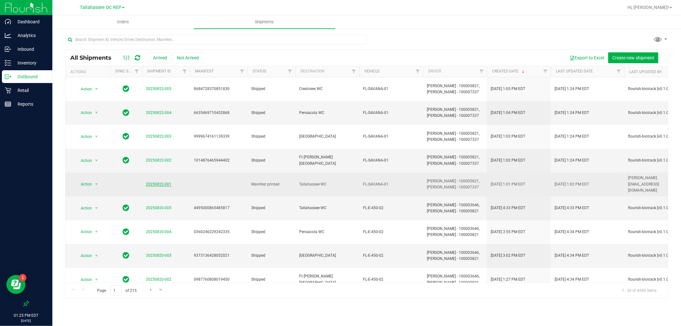
click at [147, 182] on link "20250822-001" at bounding box center [159, 184] width 26 height 4
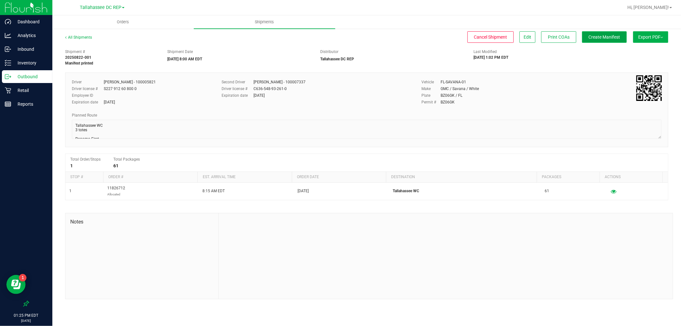
click at [592, 37] on span "Create Manifest" at bounding box center [605, 36] width 32 height 5
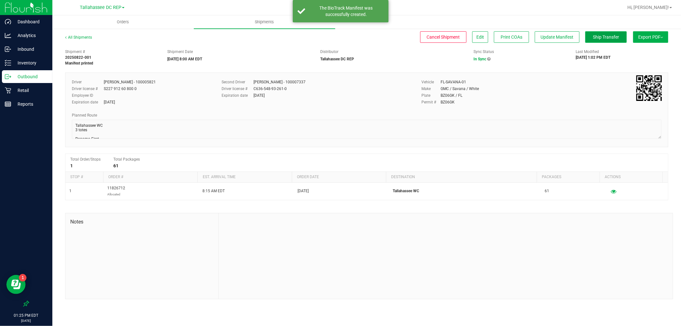
click at [597, 40] on button "Ship Transfer" at bounding box center [605, 36] width 41 height 11
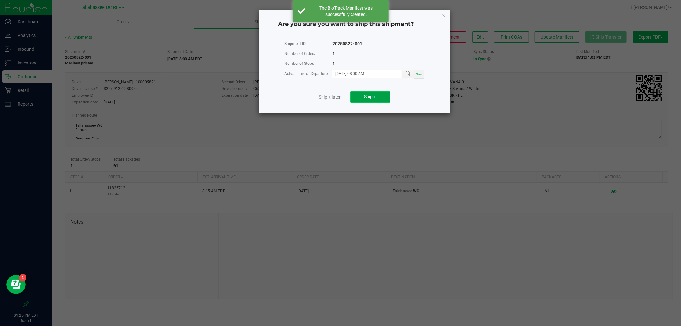
click at [374, 94] on span "Ship it" at bounding box center [370, 96] width 12 height 5
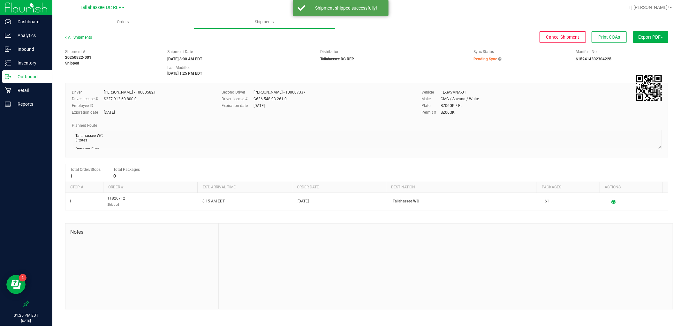
click at [46, 78] on p "Outbound" at bounding box center [30, 77] width 38 height 8
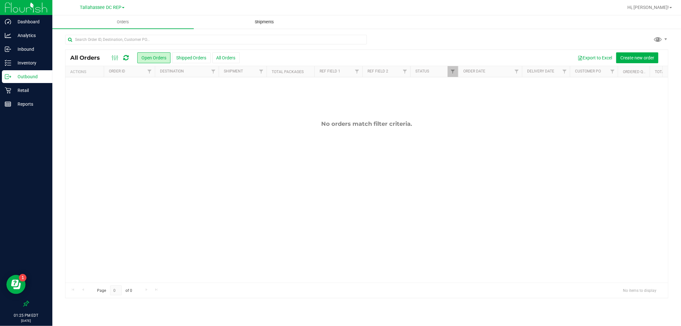
click at [254, 23] on span "Shipments" at bounding box center [264, 22] width 36 height 6
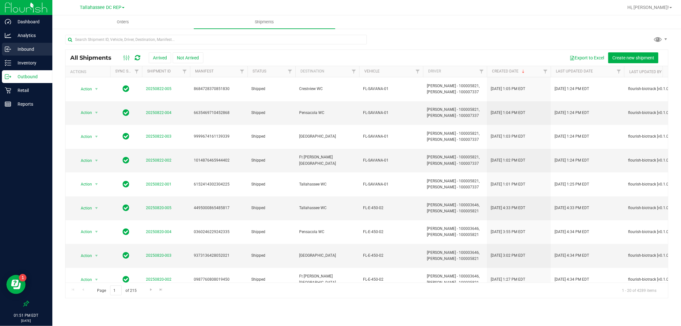
click at [34, 49] on p "Inbound" at bounding box center [30, 49] width 38 height 8
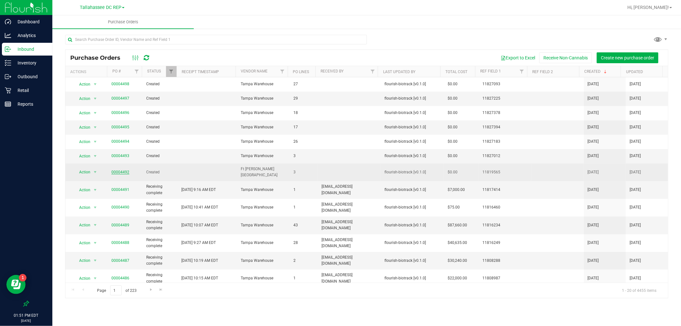
click at [117, 171] on link "00004492" at bounding box center [120, 172] width 18 height 4
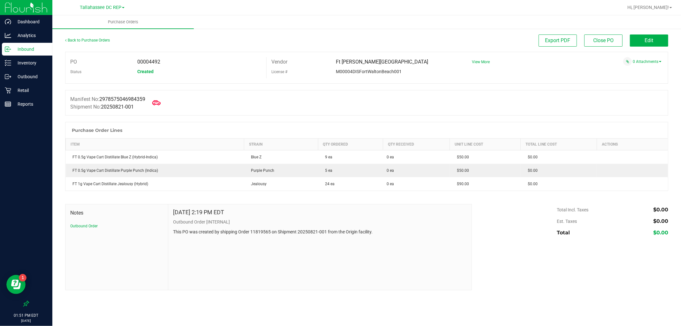
click at [161, 103] on icon at bounding box center [156, 103] width 8 height 8
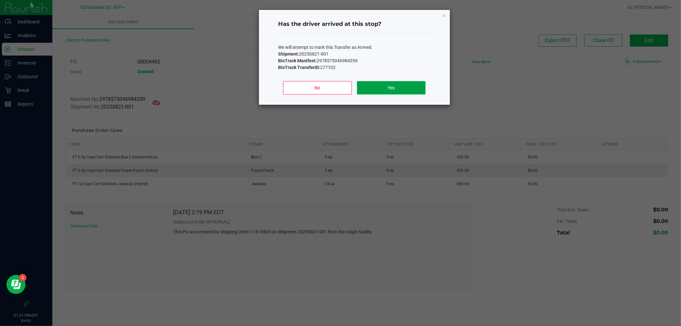
click at [414, 92] on button "Yes" at bounding box center [391, 87] width 69 height 13
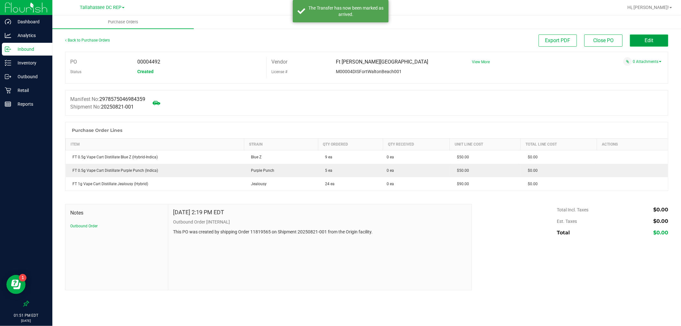
click at [644, 41] on button "Edit" at bounding box center [649, 40] width 38 height 12
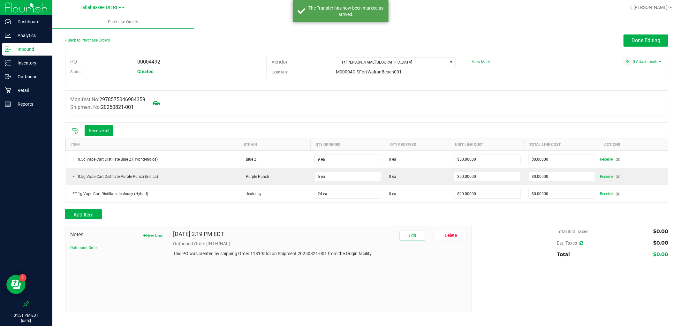
click at [37, 51] on p "Inbound" at bounding box center [30, 49] width 38 height 8
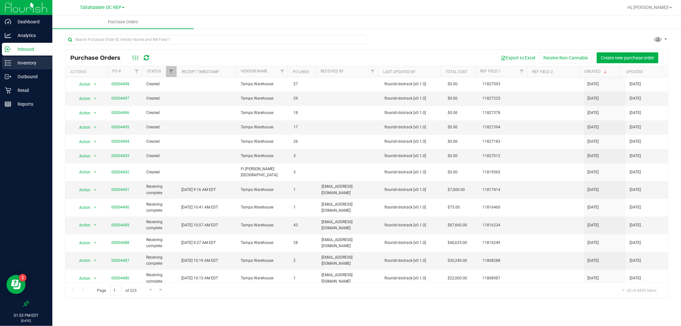
click at [30, 62] on p "Inventory" at bounding box center [30, 63] width 38 height 8
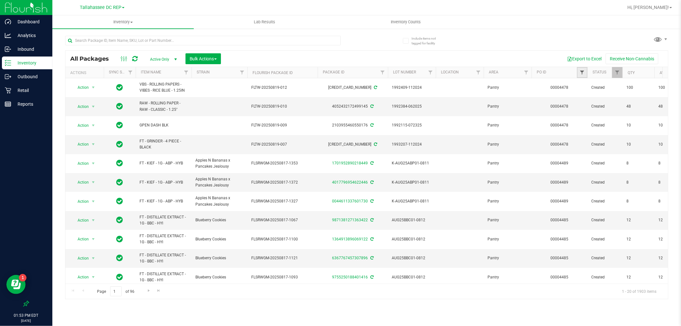
click at [582, 72] on span "Filter" at bounding box center [581, 72] width 5 height 5
click at [590, 88] on input "text" at bounding box center [614, 87] width 66 height 10
type input "4492"
click at [594, 106] on button "Filter" at bounding box center [596, 103] width 31 height 14
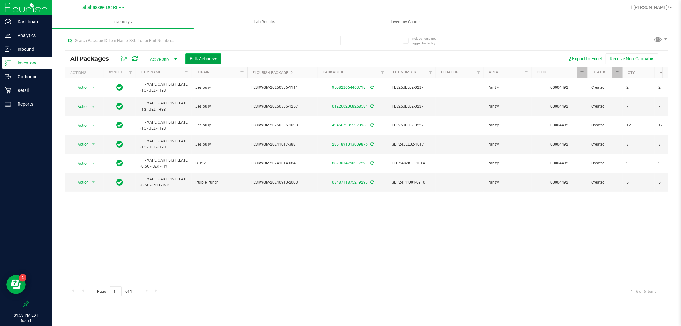
click at [193, 55] on button "Bulk Actions" at bounding box center [202, 58] width 35 height 11
click at [228, 72] on span "Add to outbound order" at bounding box center [210, 73] width 43 height 5
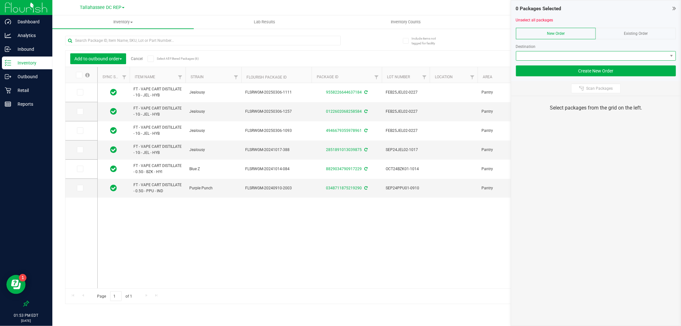
click at [622, 56] on span at bounding box center [591, 55] width 151 height 9
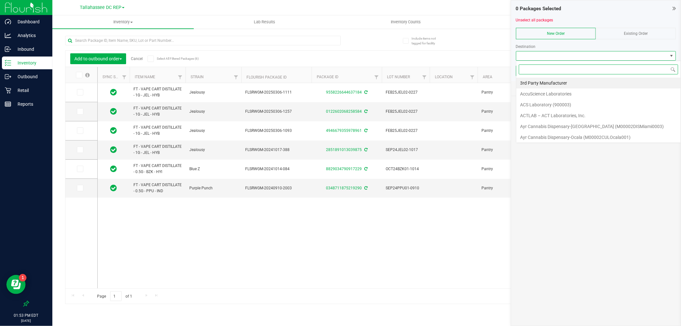
scroll to position [10, 160]
type input "ft"
click at [555, 81] on li "Ft [PERSON_NAME][GEOGRAPHIC_DATA]" at bounding box center [597, 83] width 162 height 11
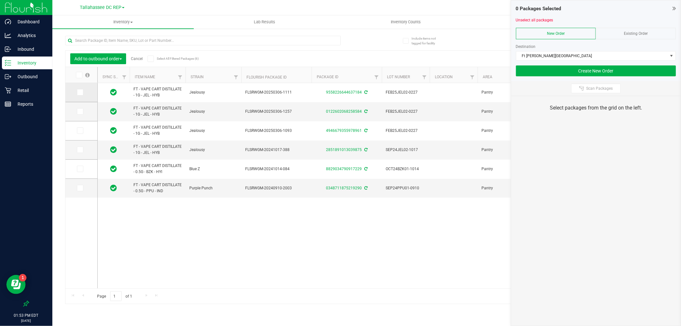
click at [82, 91] on span at bounding box center [80, 92] width 6 height 6
click at [0, 0] on input "checkbox" at bounding box center [0, 0] width 0 height 0
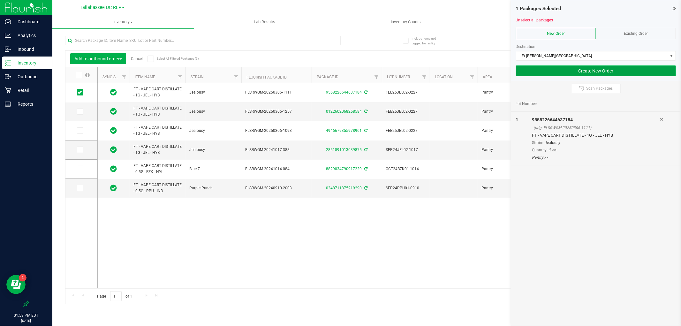
click at [625, 71] on button "Create New Order" at bounding box center [596, 70] width 160 height 11
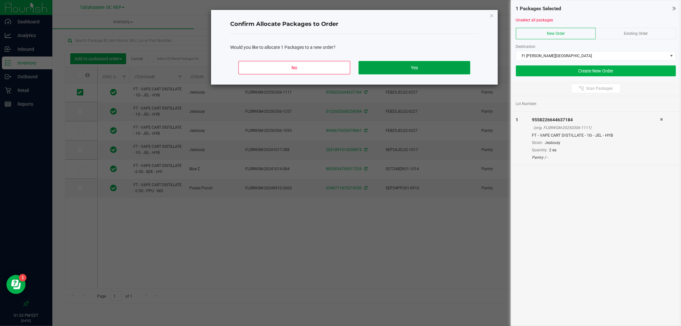
click at [380, 69] on button "Yes" at bounding box center [414, 67] width 112 height 13
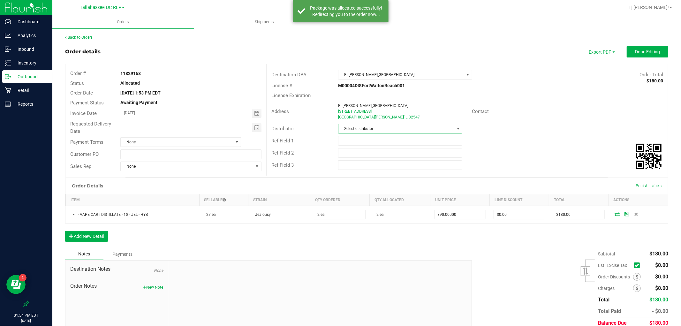
click at [437, 128] on span "Select distributor" at bounding box center [396, 128] width 116 height 9
type input "tal"
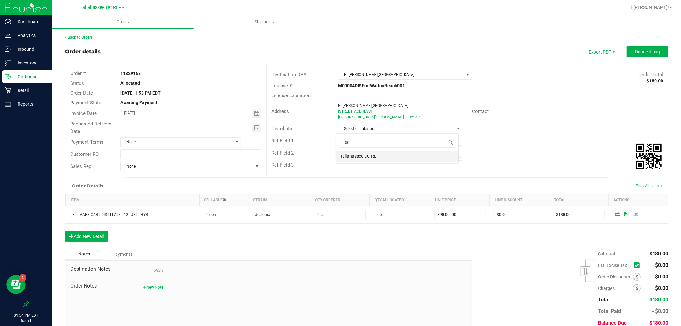
click at [406, 156] on li "Tallahassee DC REP" at bounding box center [397, 156] width 122 height 11
click at [358, 143] on input "text" at bounding box center [400, 141] width 124 height 10
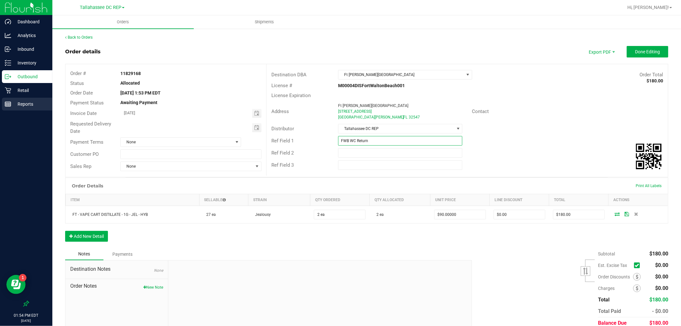
type input "FWB WC Return"
click at [370, 140] on input "FWB WC Return" at bounding box center [400, 141] width 124 height 10
click at [149, 156] on input "text" at bounding box center [190, 154] width 141 height 10
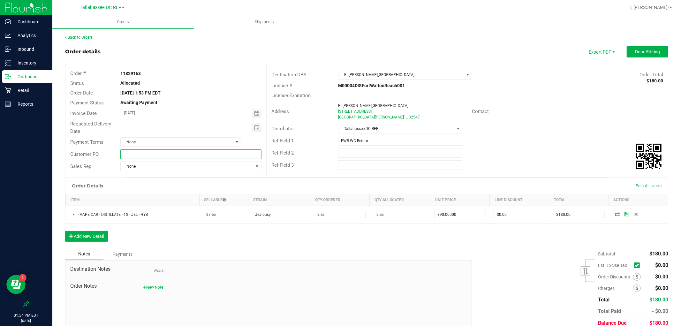
paste input "FWB WC Return"
type input "FWB WC Return"
click at [158, 284] on button "New Note" at bounding box center [153, 287] width 20 height 6
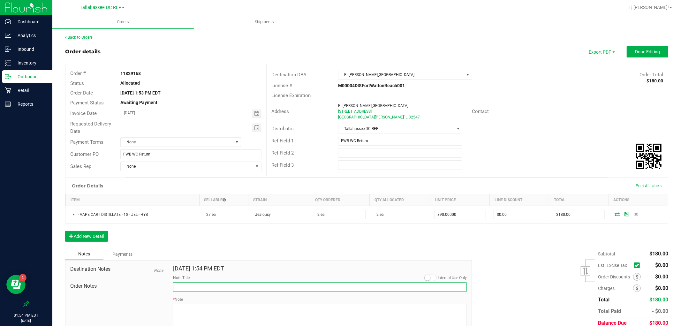
drag, startPoint x: 183, startPoint y: 284, endPoint x: 186, endPoint y: 295, distance: 10.9
click at [183, 284] on input "Note Title" at bounding box center [320, 287] width 294 height 10
paste input "FWB WC Return"
type input "FWB WC Return"
click at [189, 312] on textarea "* Note" at bounding box center [320, 317] width 294 height 26
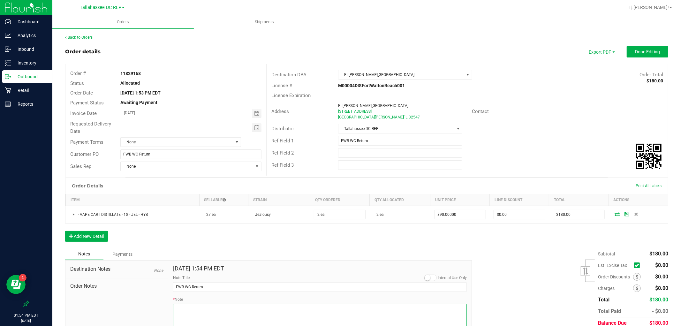
paste textarea "FWB WC Return"
type textarea "FWB WC Return"
click at [633, 55] on button "Done Editing" at bounding box center [647, 51] width 41 height 11
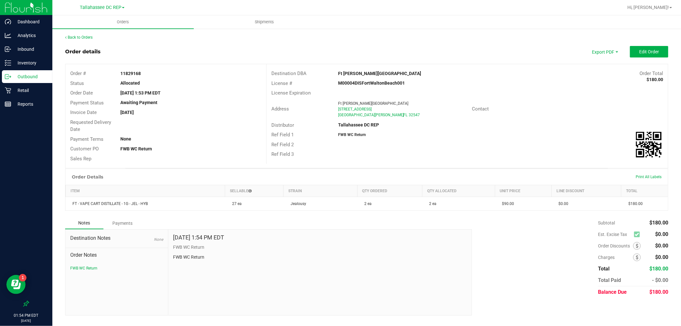
click at [30, 74] on p "Outbound" at bounding box center [30, 77] width 38 height 8
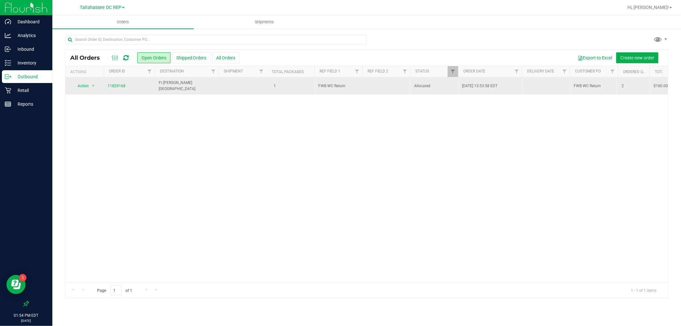
click at [213, 90] on td "Ft [PERSON_NAME][GEOGRAPHIC_DATA]" at bounding box center [187, 85] width 64 height 17
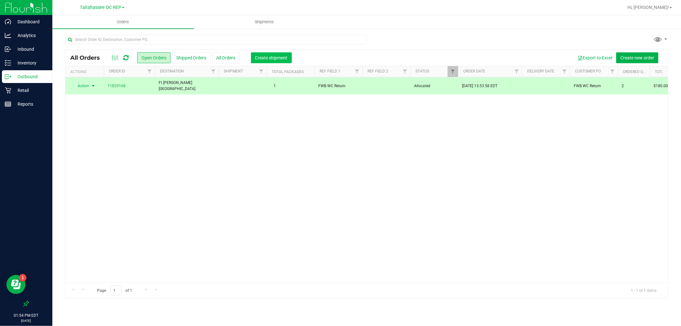
click at [263, 60] on span "Create shipment" at bounding box center [271, 57] width 33 height 5
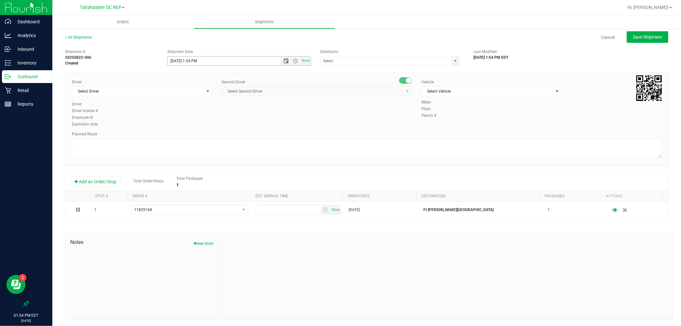
click at [284, 63] on span "Open the date view" at bounding box center [285, 60] width 5 height 5
click at [181, 135] on link "25" at bounding box center [181, 136] width 9 height 10
click at [293, 61] on span "Open the time view" at bounding box center [295, 60] width 5 height 5
click at [192, 130] on li "8:00 AM" at bounding box center [237, 132] width 141 height 8
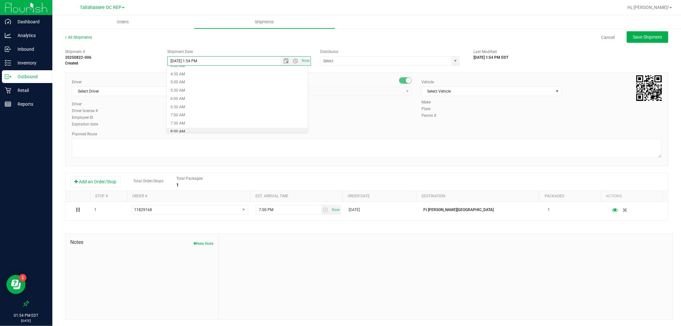
type input "[DATE] 8:00 AM"
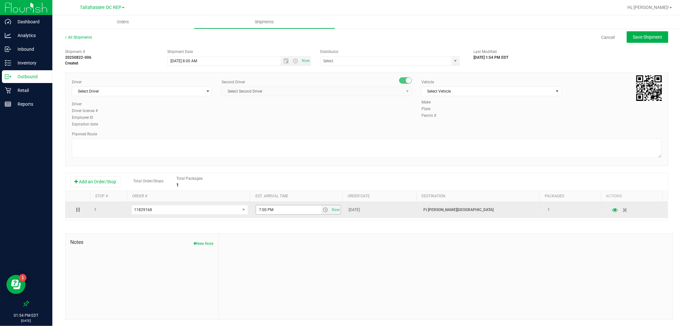
click at [320, 215] on span "7:00 PM Now" at bounding box center [299, 210] width 86 height 10
click at [323, 211] on span "select" at bounding box center [325, 209] width 5 height 5
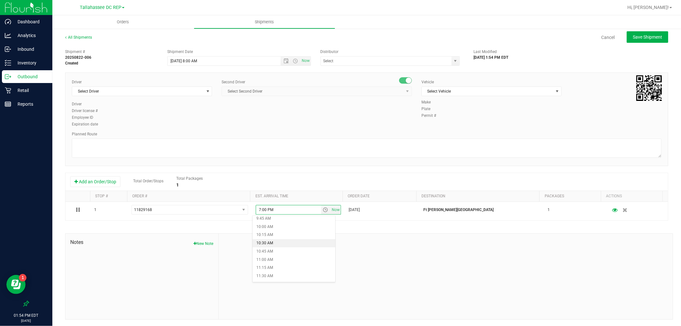
scroll to position [355, 0]
click at [275, 229] on li "11:00 AM" at bounding box center [293, 227] width 82 height 8
click at [349, 65] on input "text" at bounding box center [384, 60] width 127 height 9
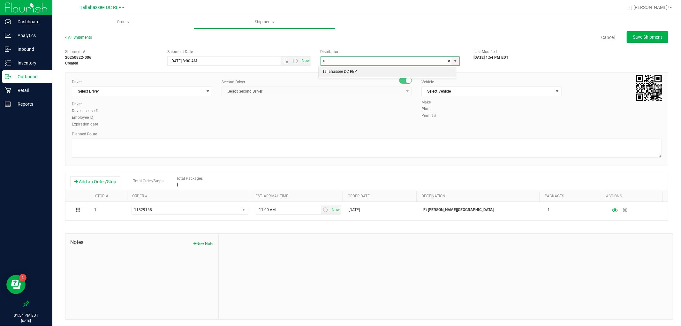
click at [356, 69] on li "Tallahassee DC REP" at bounding box center [387, 72] width 137 height 10
type input "Tallahassee DC REP"
click at [150, 91] on span "Select Driver" at bounding box center [138, 91] width 132 height 9
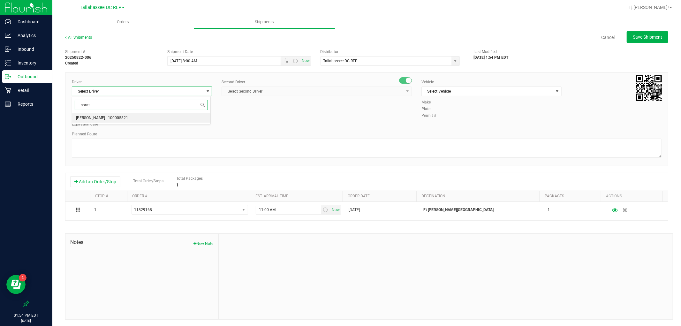
click at [147, 114] on li "[PERSON_NAME] - 100005821" at bounding box center [141, 118] width 138 height 10
type input "sprat"
click at [320, 94] on span "Select Second Driver" at bounding box center [313, 91] width 182 height 9
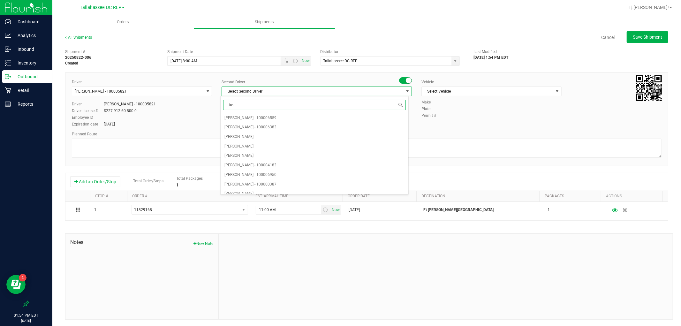
type input "kos"
click at [294, 117] on li "[PERSON_NAME] - 100007337" at bounding box center [315, 118] width 188 height 10
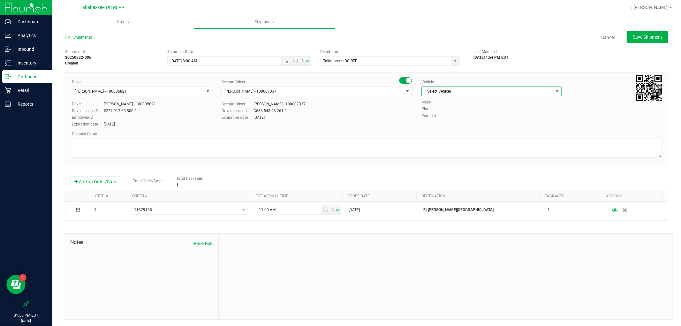
click at [436, 90] on span "Select Vehicle" at bounding box center [488, 91] width 132 height 9
click at [445, 157] on li "FL-SAVANA-01" at bounding box center [487, 156] width 138 height 10
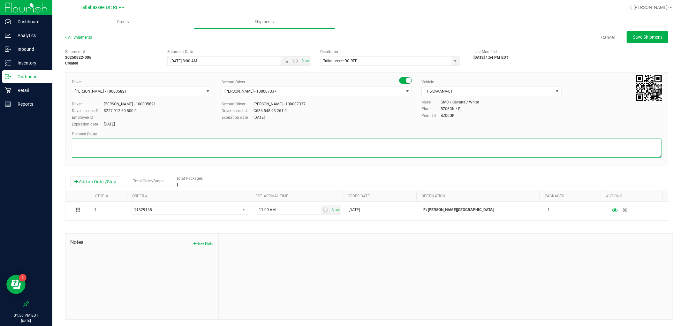
click at [171, 151] on textarea at bounding box center [367, 148] width 590 height 19
type textarea "FWB WC 1 tote / Seals: 256387 - 256388"
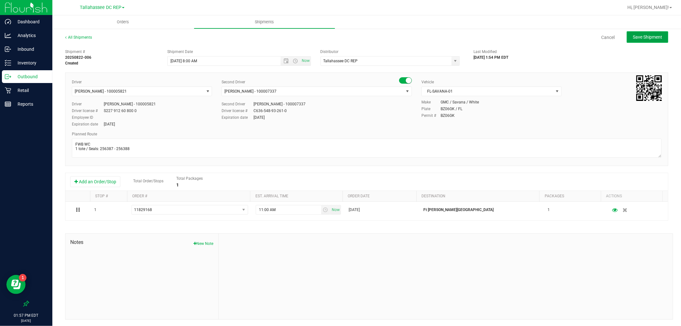
click at [636, 33] on button "Save Shipment" at bounding box center [647, 36] width 41 height 11
type input "[DATE] 12:00 PM"
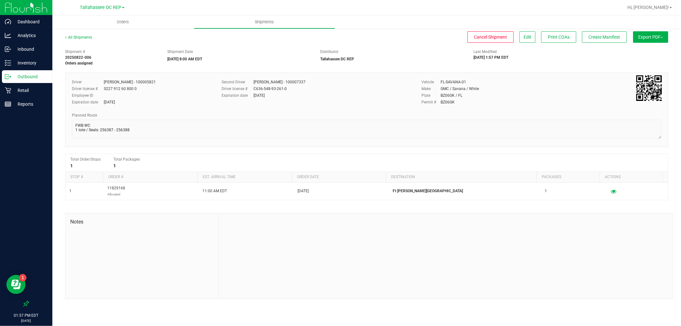
click at [649, 43] on div "Export PDF Manifest by Package ID Manifest by Lot NY Manifest Standard [US_STAT…" at bounding box center [649, 39] width 38 height 11
click at [649, 38] on button "Export PDF" at bounding box center [650, 36] width 35 height 11
click at [650, 49] on span "Manifest by Package ID" at bounding box center [641, 51] width 41 height 4
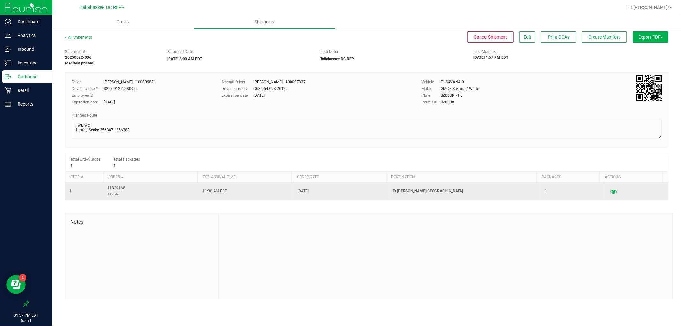
click at [611, 196] on button "button" at bounding box center [613, 191] width 11 height 10
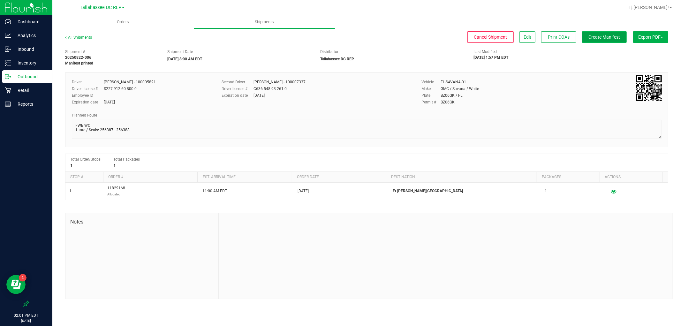
click at [618, 34] on span "Create Manifest" at bounding box center [605, 36] width 32 height 5
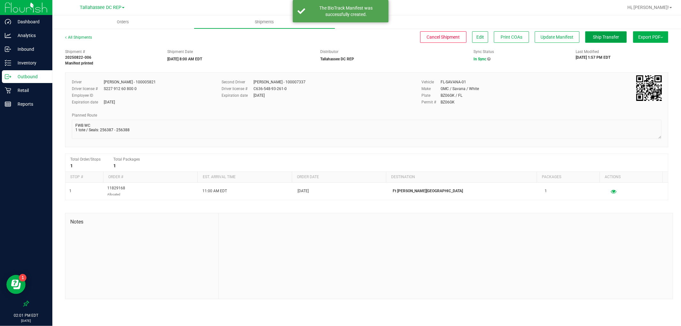
click at [601, 37] on span "Ship Transfer" at bounding box center [606, 36] width 26 height 5
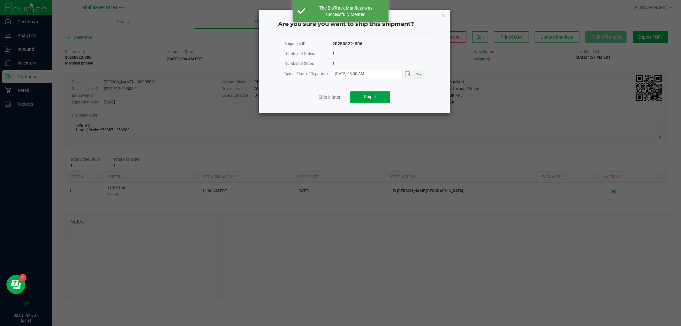
click at [365, 102] on button "Ship it" at bounding box center [370, 96] width 40 height 11
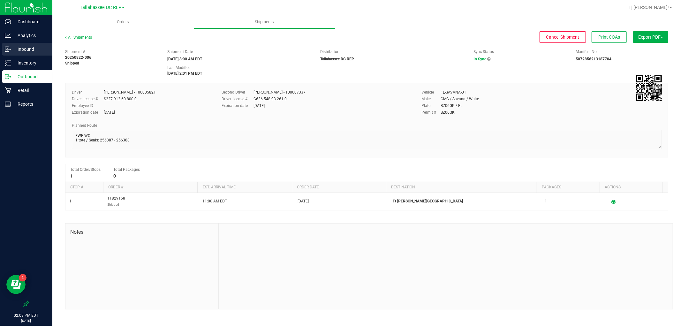
click at [31, 50] on p "Inbound" at bounding box center [30, 49] width 38 height 8
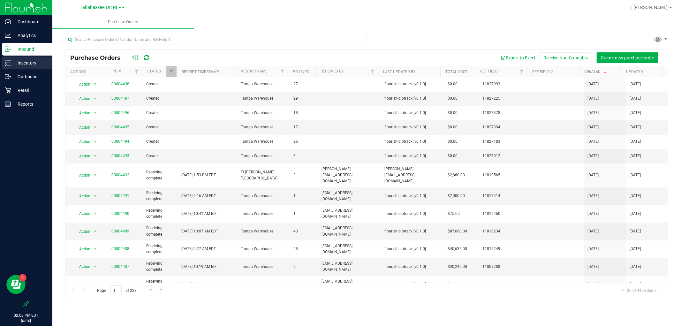
click at [40, 65] on p "Inventory" at bounding box center [30, 63] width 38 height 8
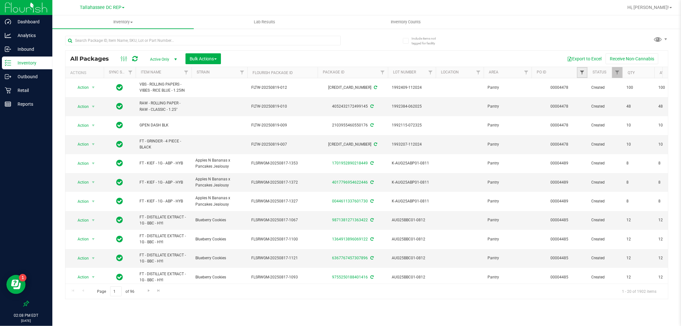
click at [581, 72] on span "Filter" at bounding box center [581, 72] width 5 height 5
click at [589, 88] on input "text" at bounding box center [614, 87] width 66 height 10
type input "4492"
click at [581, 106] on button "Filter" at bounding box center [596, 103] width 31 height 14
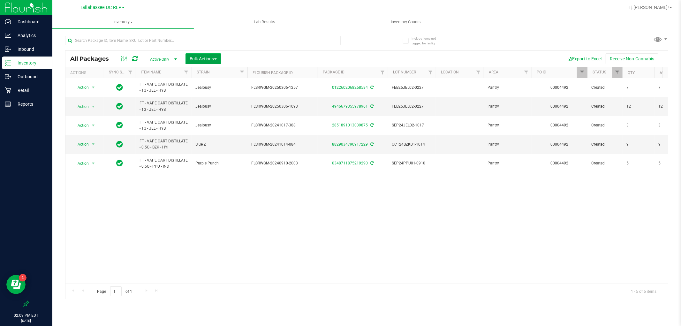
click at [200, 59] on span "Bulk Actions" at bounding box center [203, 58] width 27 height 5
click at [206, 111] on div "Locate packages" at bounding box center [209, 109] width 41 height 10
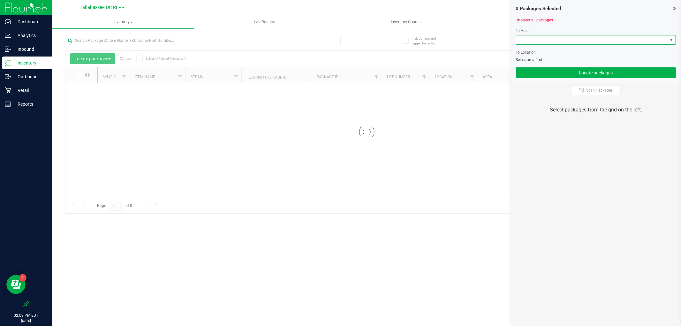
click at [532, 42] on span at bounding box center [591, 39] width 151 height 9
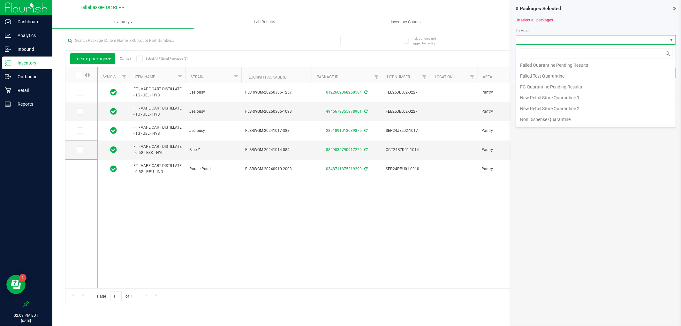
scroll to position [45, 0]
click at [535, 118] on li "Quarantine" at bounding box center [595, 120] width 159 height 11
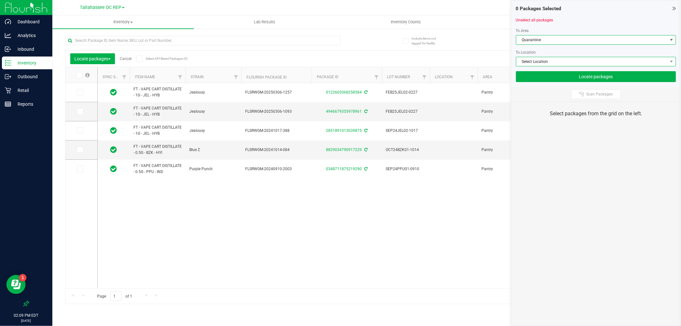
click at [537, 62] on span "Select Location" at bounding box center [591, 61] width 151 height 9
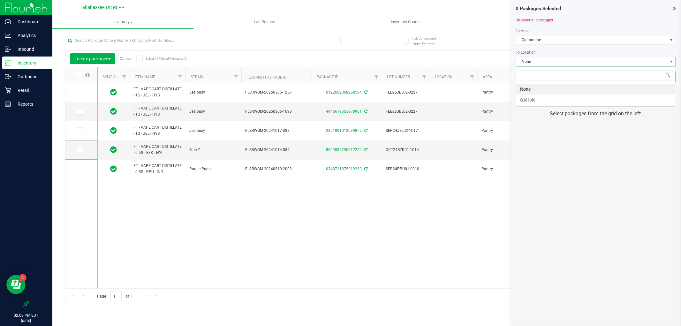
scroll to position [10, 160]
click at [538, 97] on li "QAHold" at bounding box center [595, 99] width 159 height 11
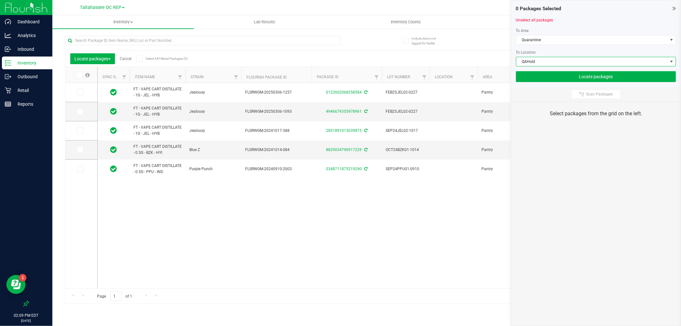
click at [142, 59] on span at bounding box center [139, 59] width 6 height 6
click at [0, 0] on input "Select All Filtered Packages (5)" at bounding box center [0, 0] width 0 height 0
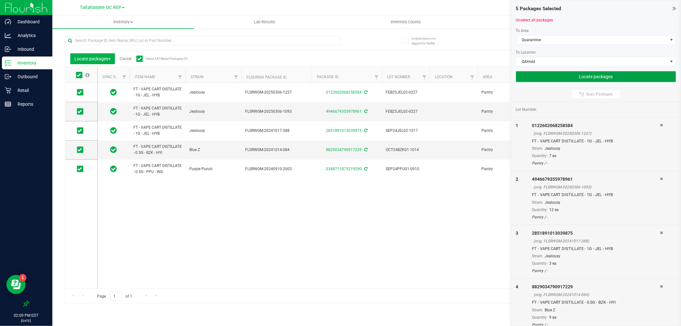
click at [521, 75] on button "Locate packages" at bounding box center [596, 76] width 160 height 11
